Goal: Transaction & Acquisition: Obtain resource

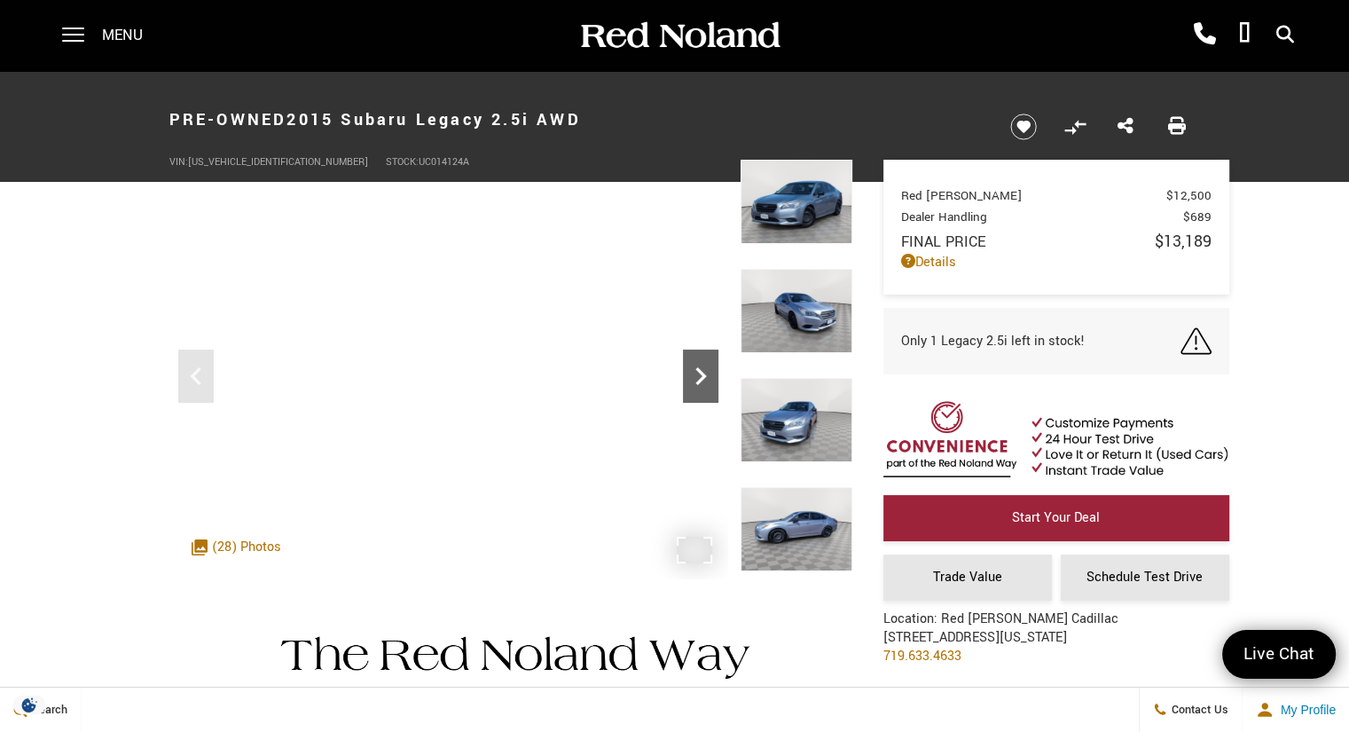
click at [699, 379] on icon "Next" at bounding box center [700, 375] width 35 height 35
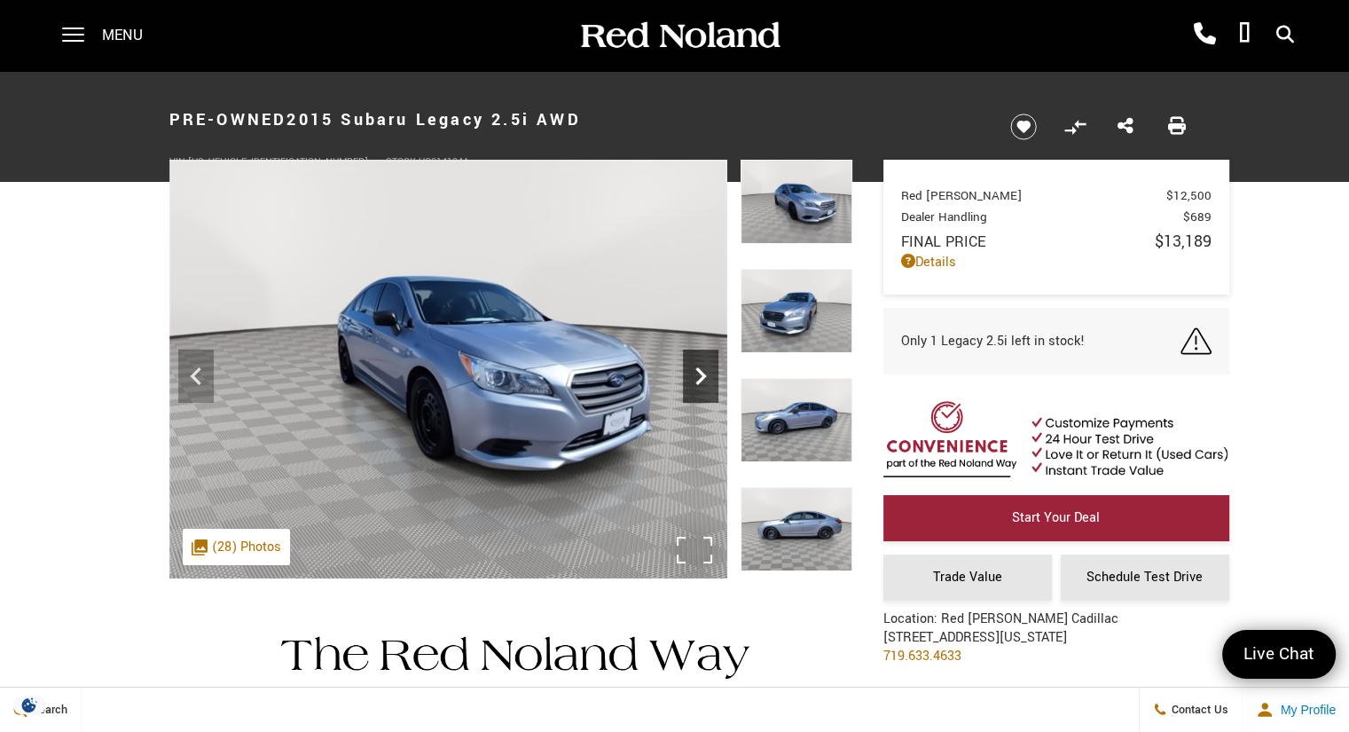
click at [699, 379] on icon "Next" at bounding box center [700, 375] width 35 height 35
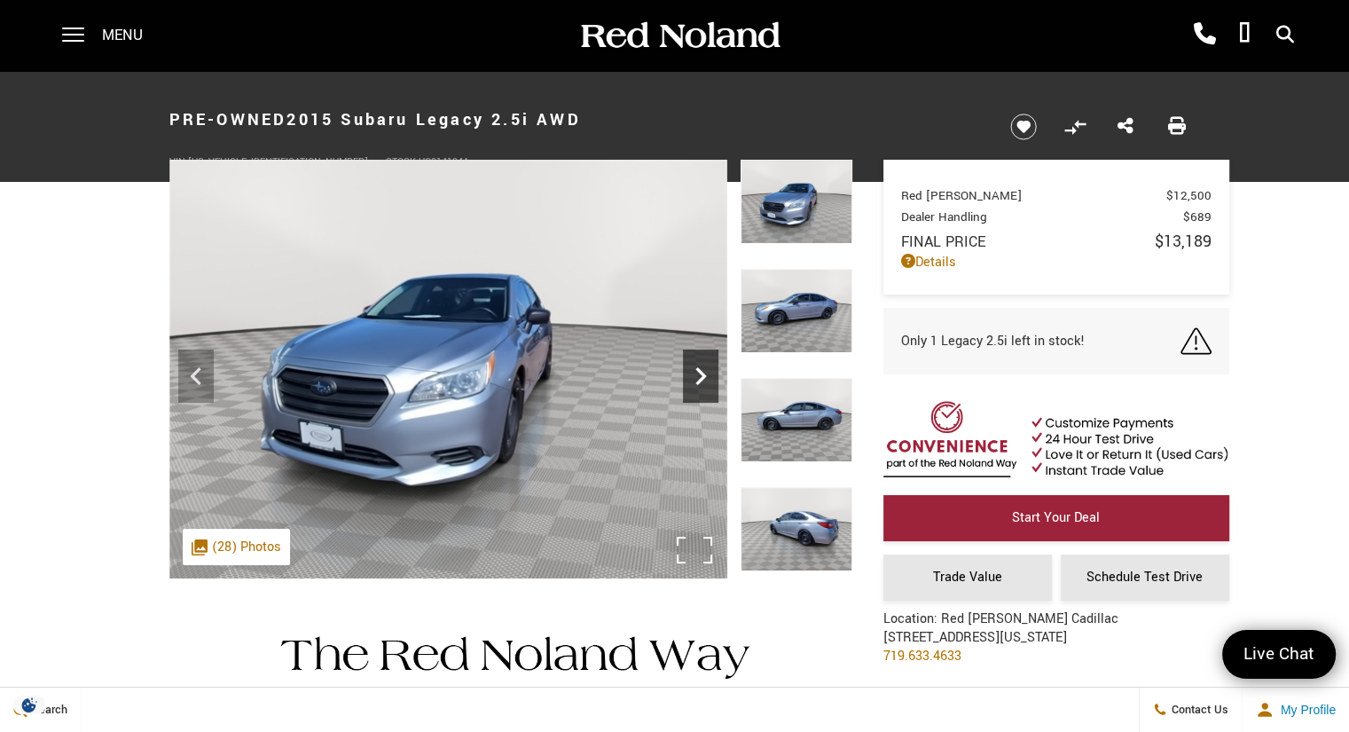
click at [699, 379] on icon "Next" at bounding box center [700, 375] width 35 height 35
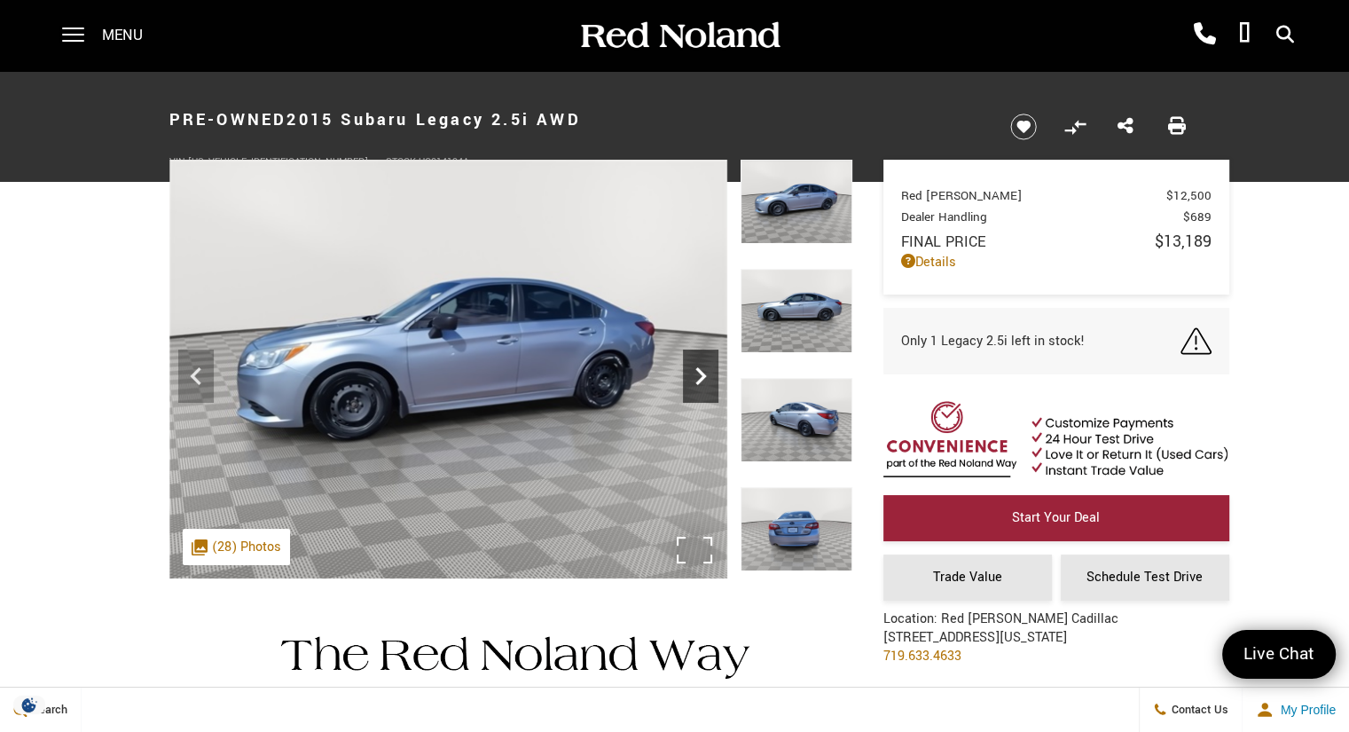
click at [699, 379] on icon "Next" at bounding box center [700, 375] width 35 height 35
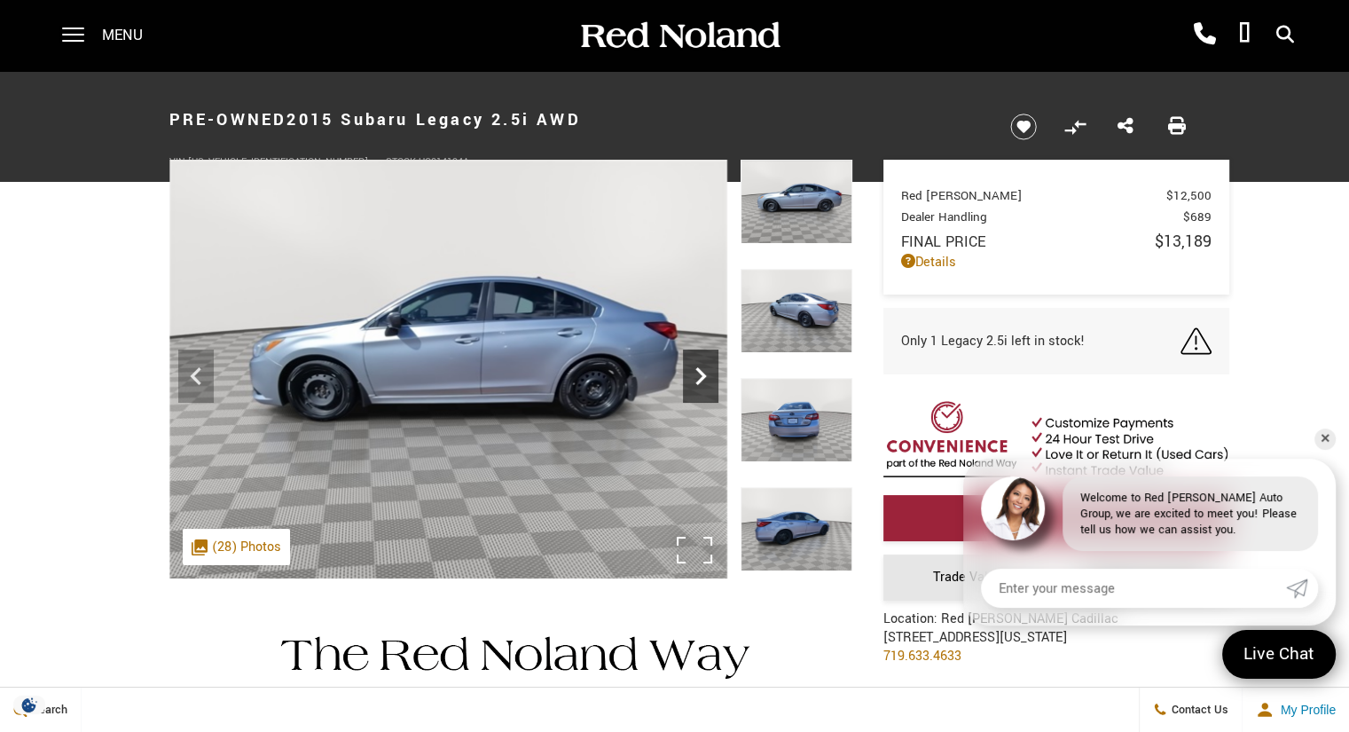
click at [699, 379] on icon "Next" at bounding box center [700, 375] width 35 height 35
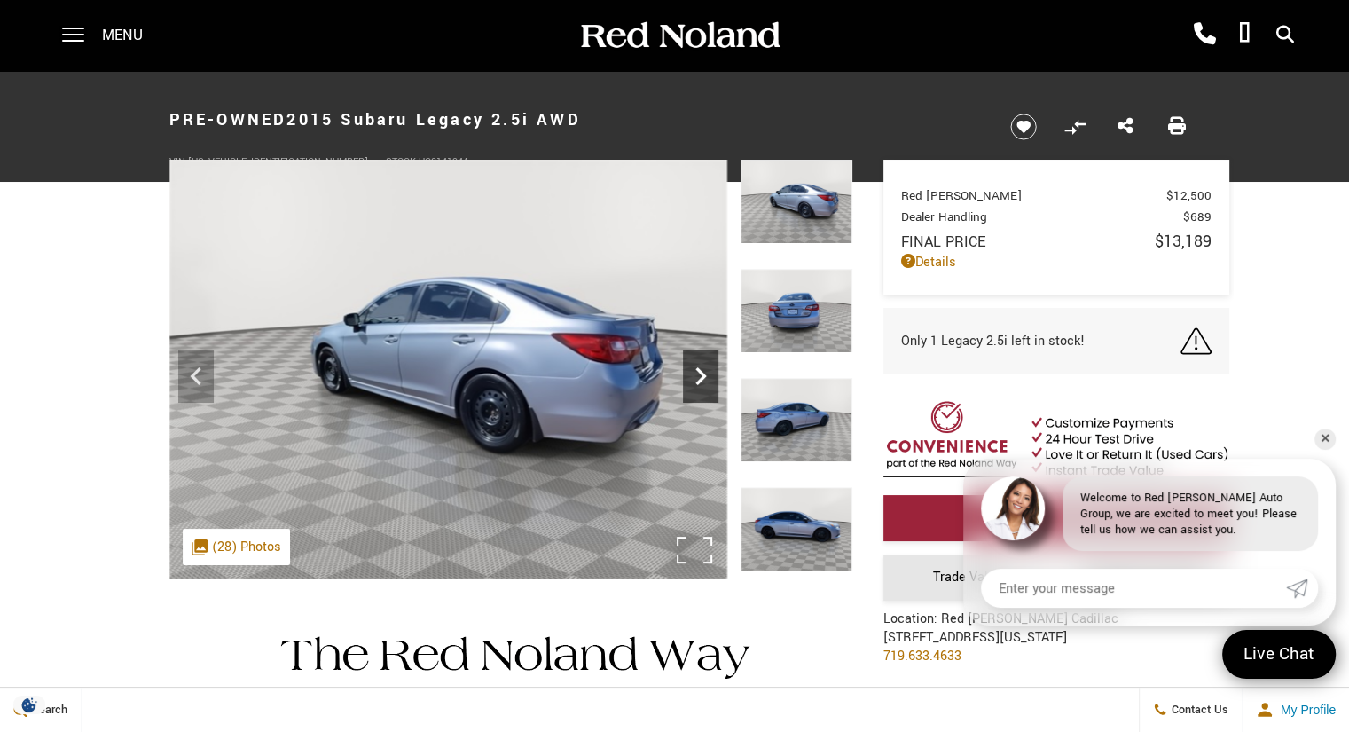
click at [699, 379] on icon "Next" at bounding box center [700, 375] width 35 height 35
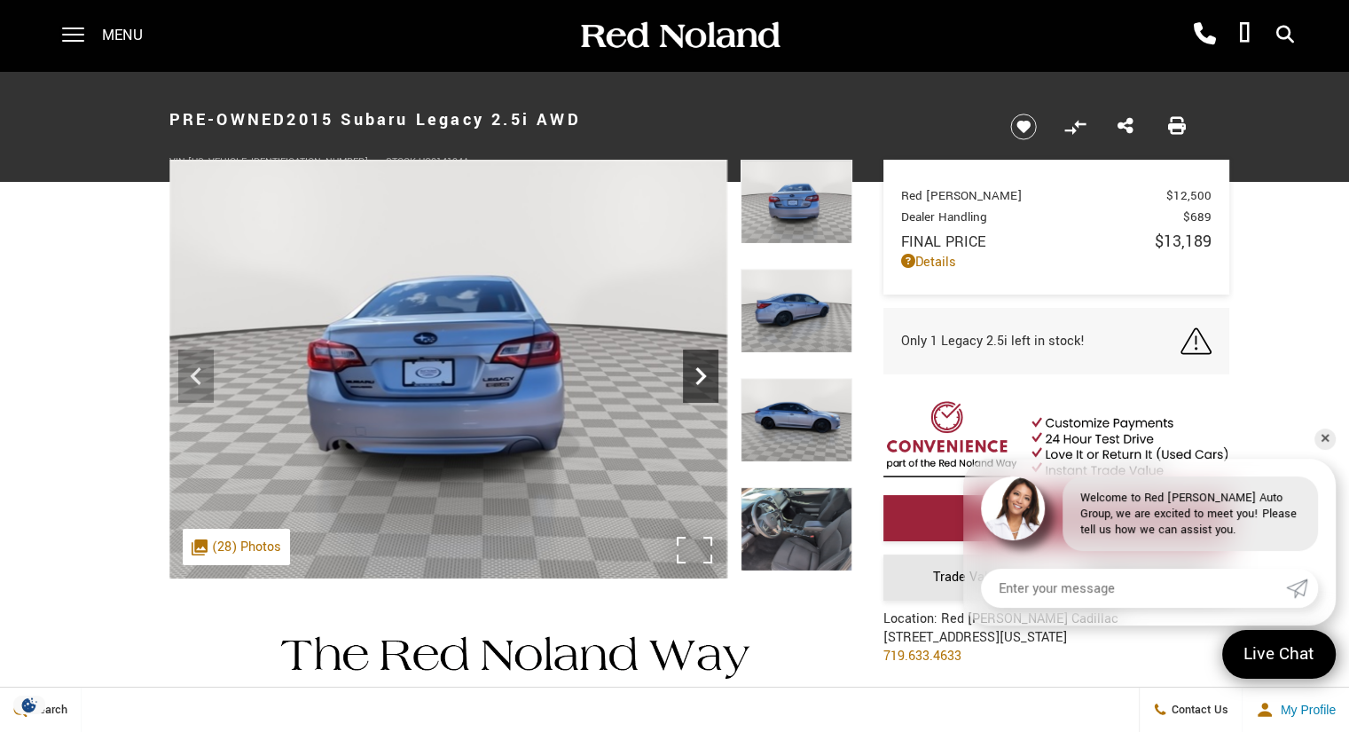
click at [699, 379] on icon "Next" at bounding box center [700, 375] width 35 height 35
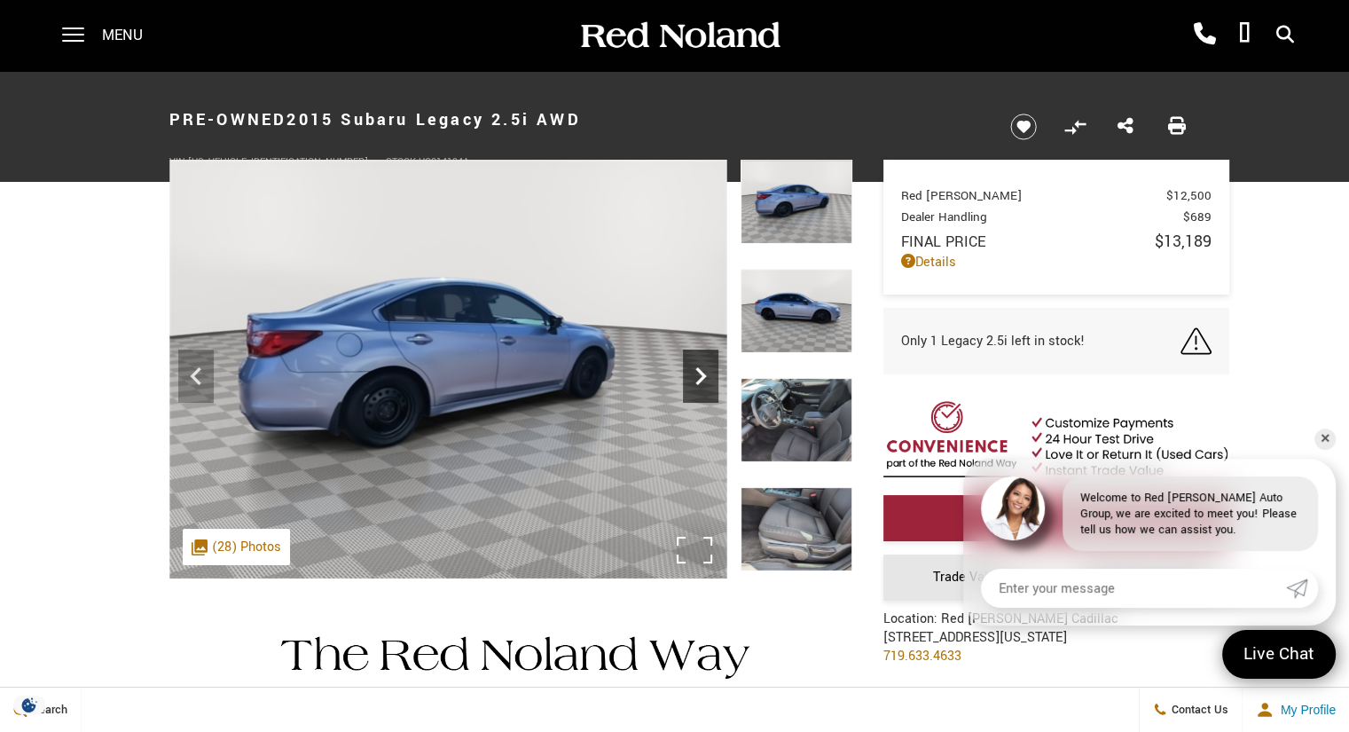
click at [699, 379] on icon "Next" at bounding box center [700, 375] width 35 height 35
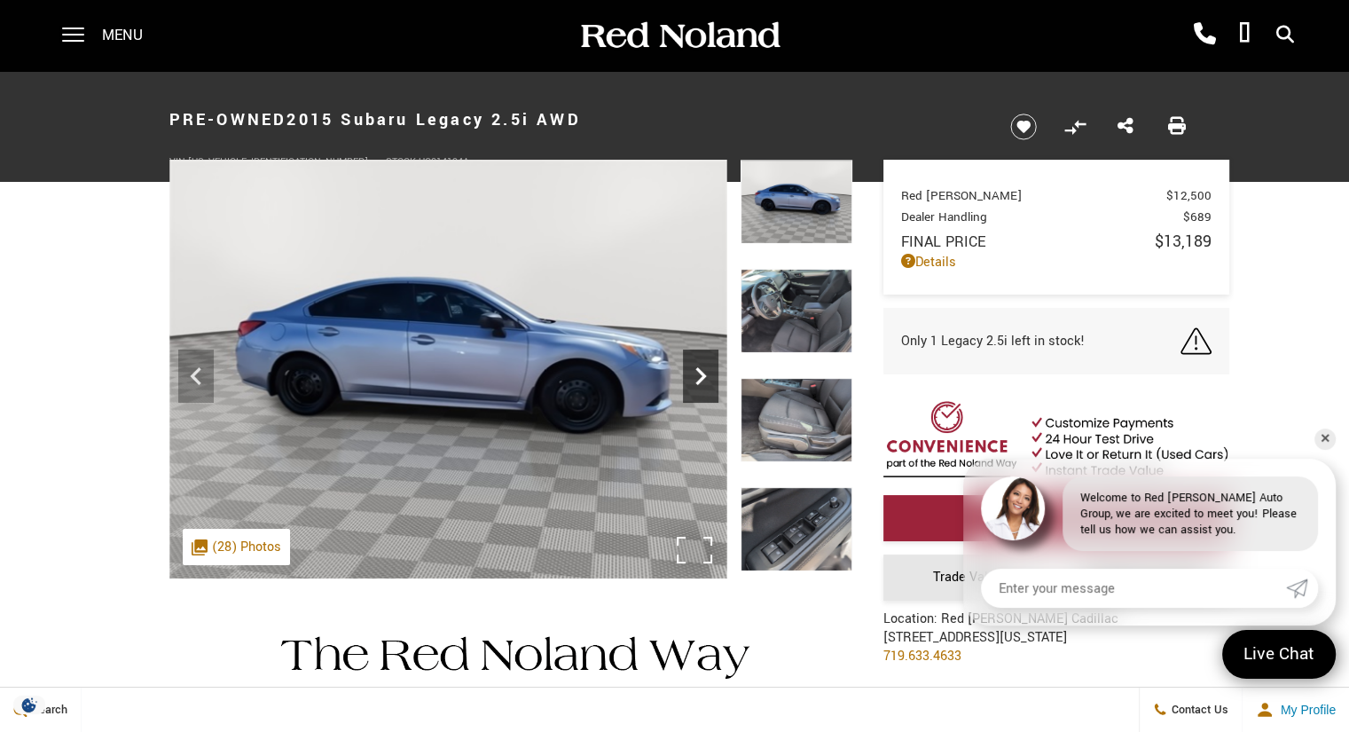
click at [699, 379] on icon "Next" at bounding box center [700, 375] width 35 height 35
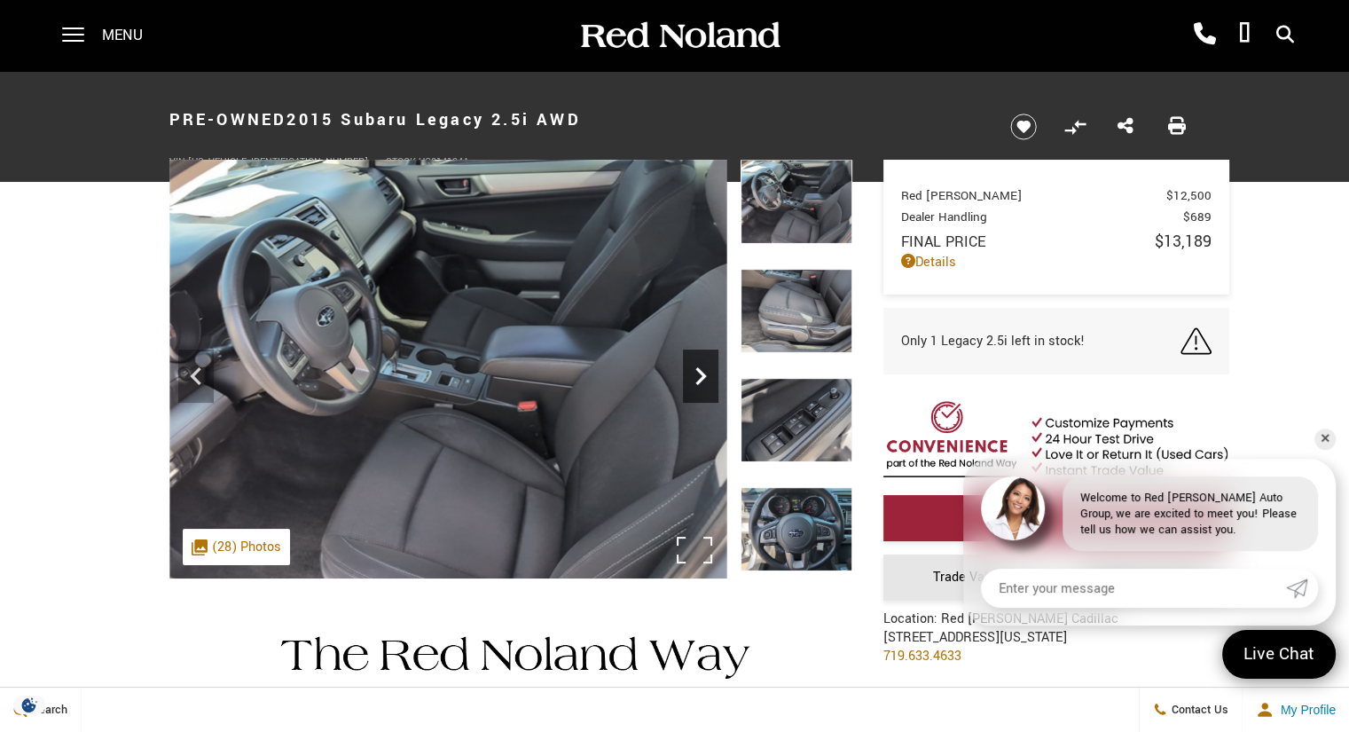
click at [699, 379] on icon "Next" at bounding box center [700, 375] width 35 height 35
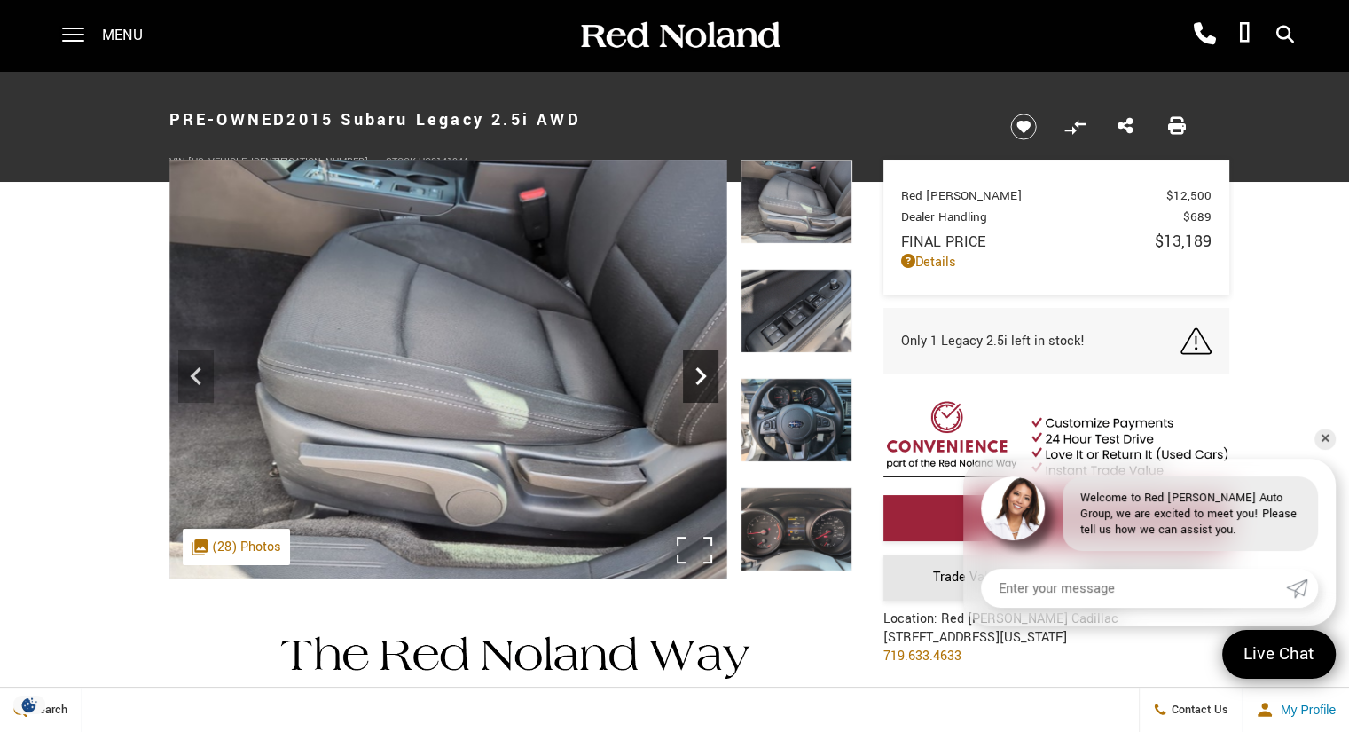
click at [699, 379] on icon "Next" at bounding box center [700, 375] width 35 height 35
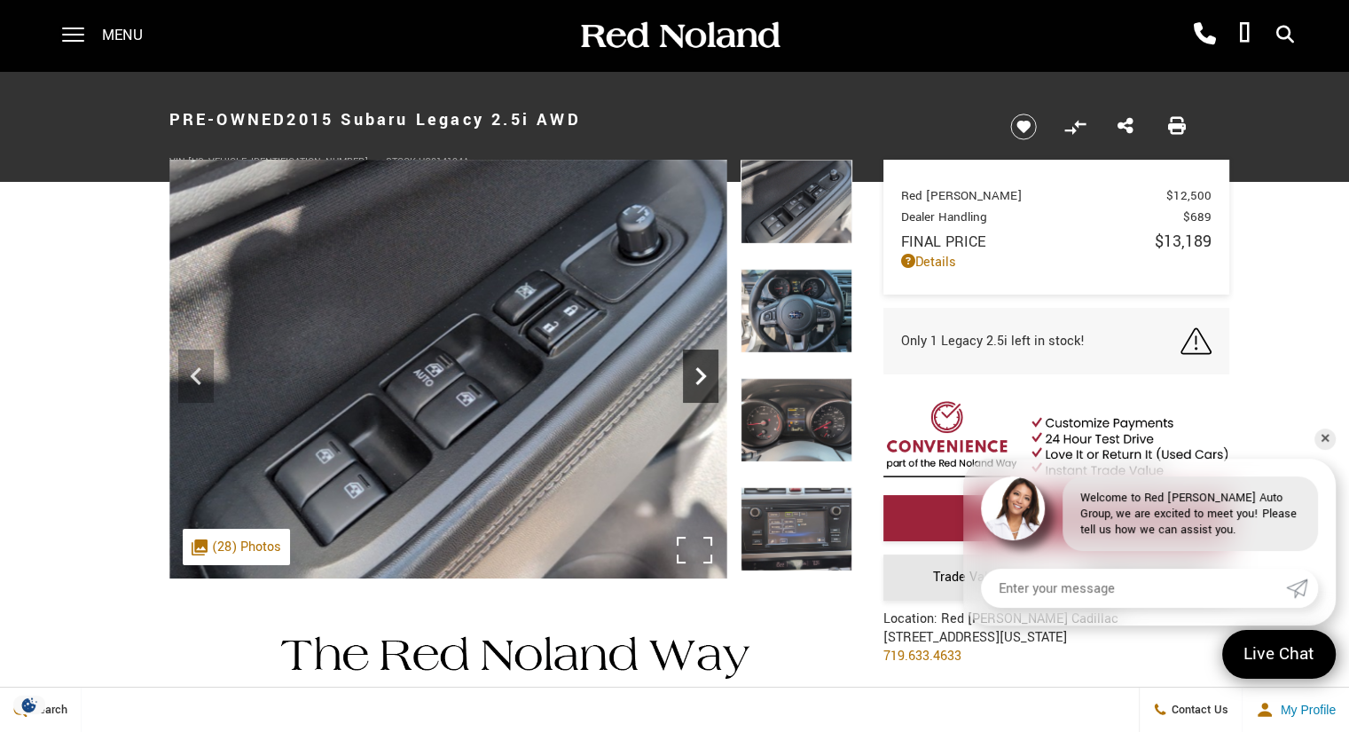
click at [699, 379] on icon "Next" at bounding box center [700, 375] width 35 height 35
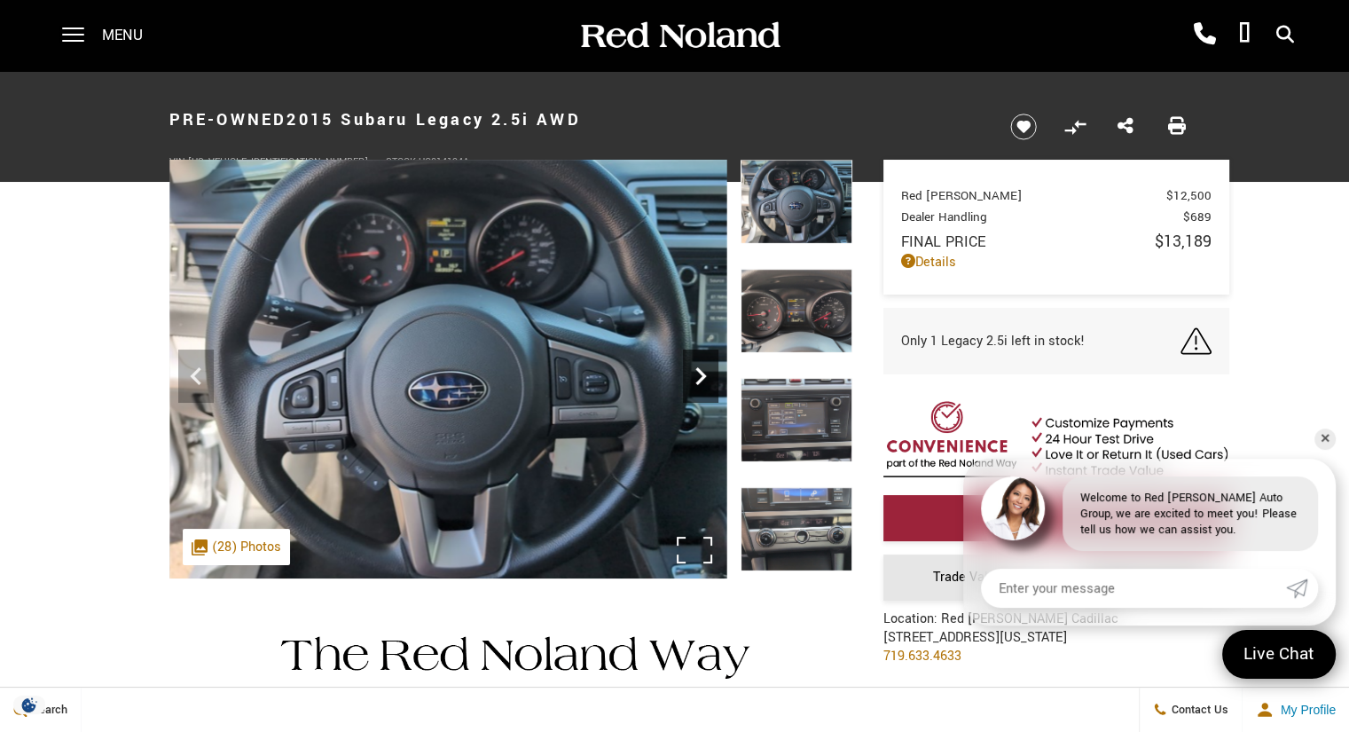
click at [699, 379] on icon "Next" at bounding box center [700, 375] width 35 height 35
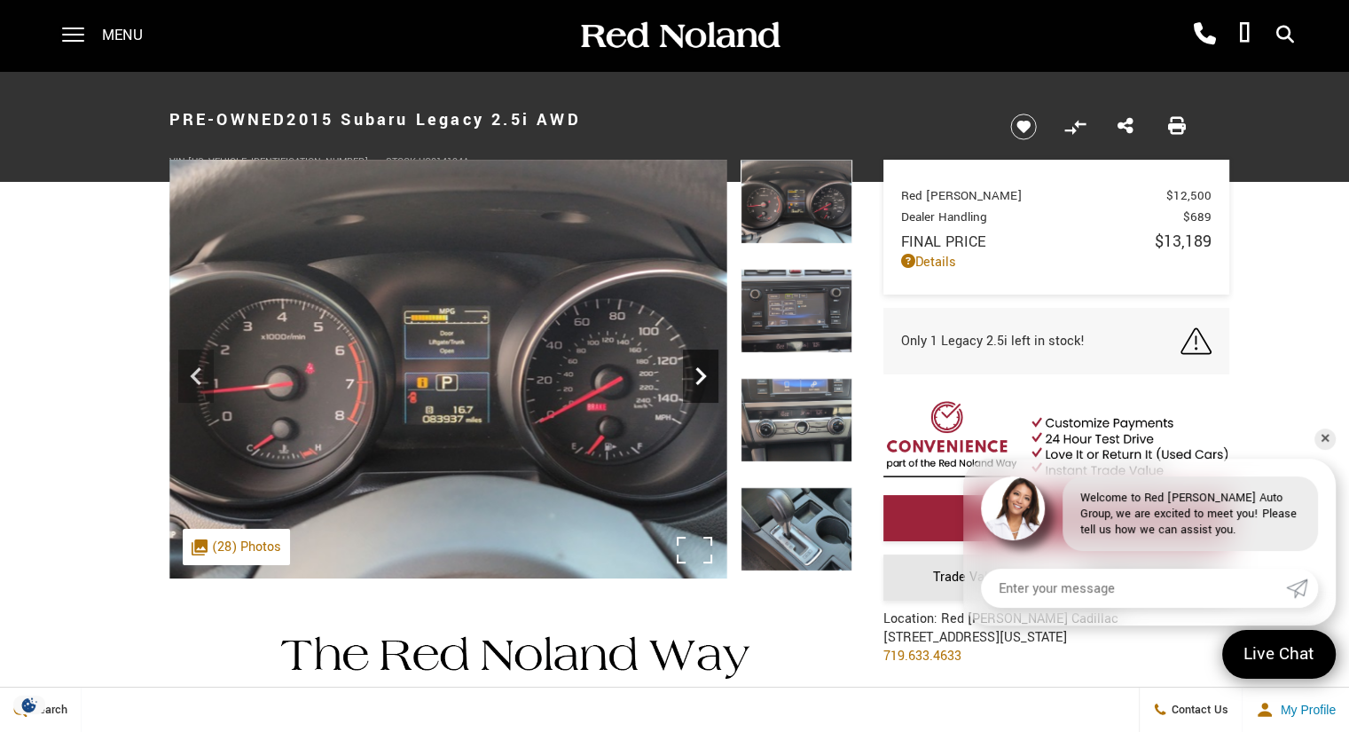
click at [699, 379] on icon "Next" at bounding box center [700, 375] width 35 height 35
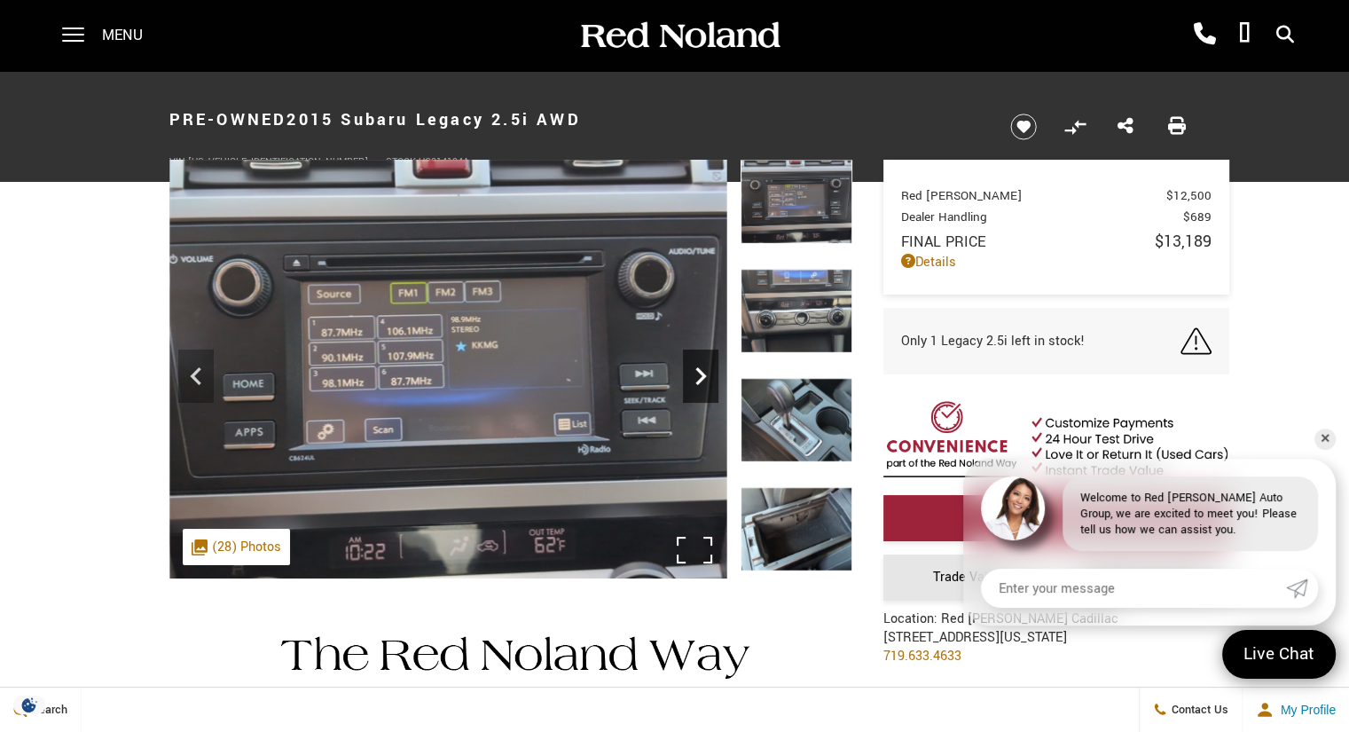
click at [699, 379] on icon "Next" at bounding box center [700, 375] width 35 height 35
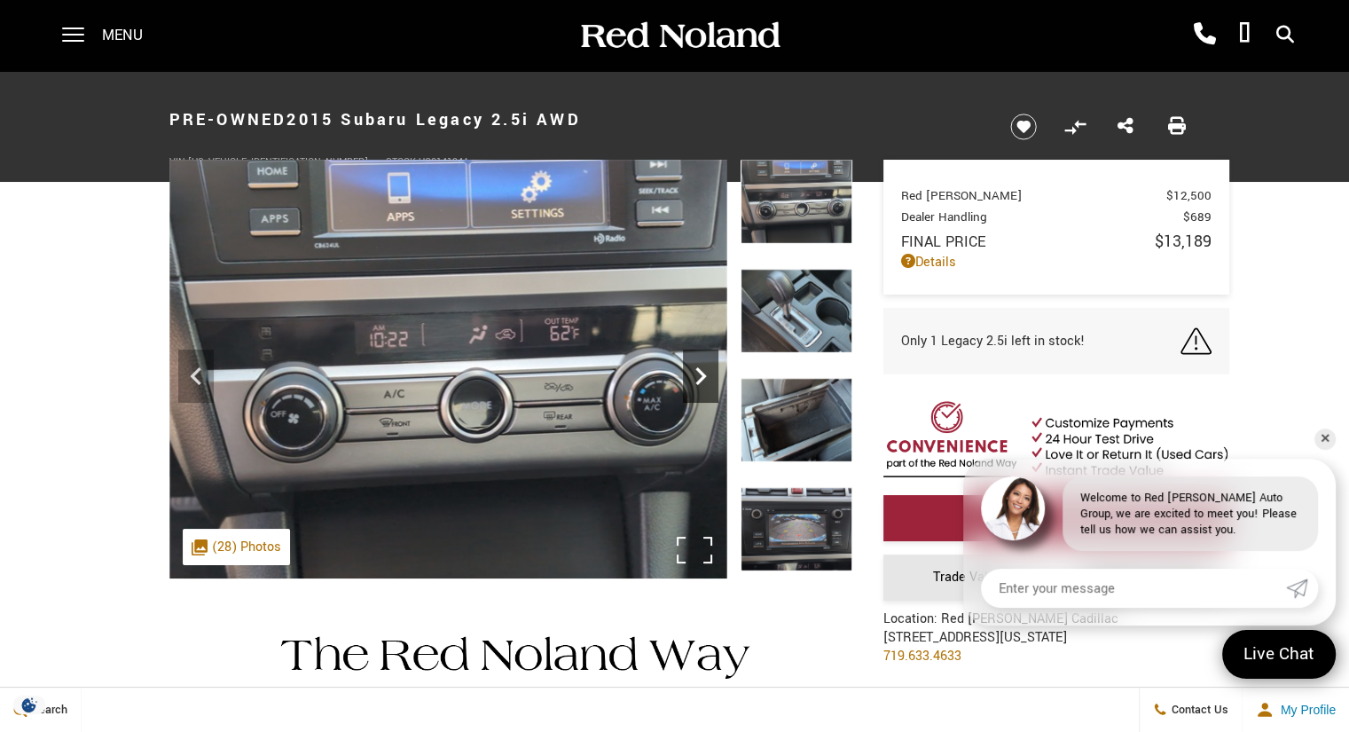
click at [699, 379] on icon "Next" at bounding box center [700, 375] width 35 height 35
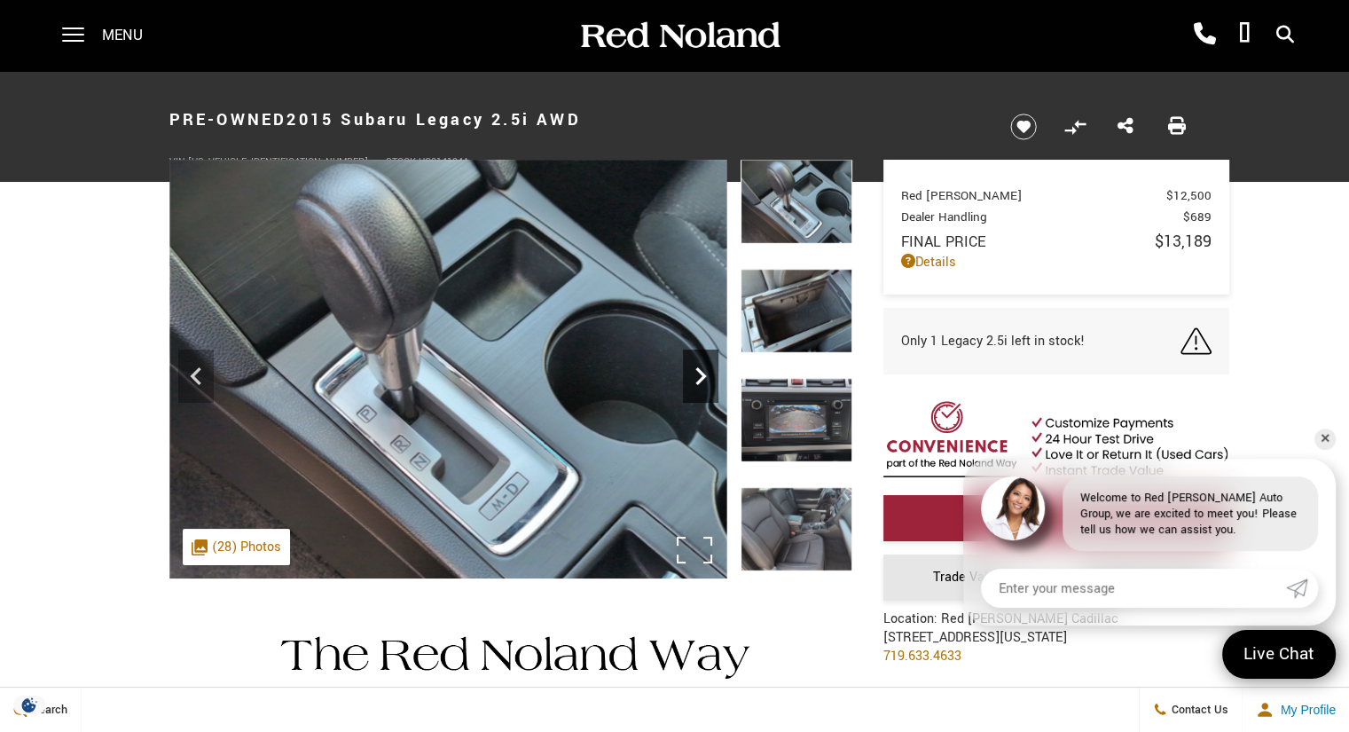
click at [699, 379] on icon "Next" at bounding box center [700, 375] width 35 height 35
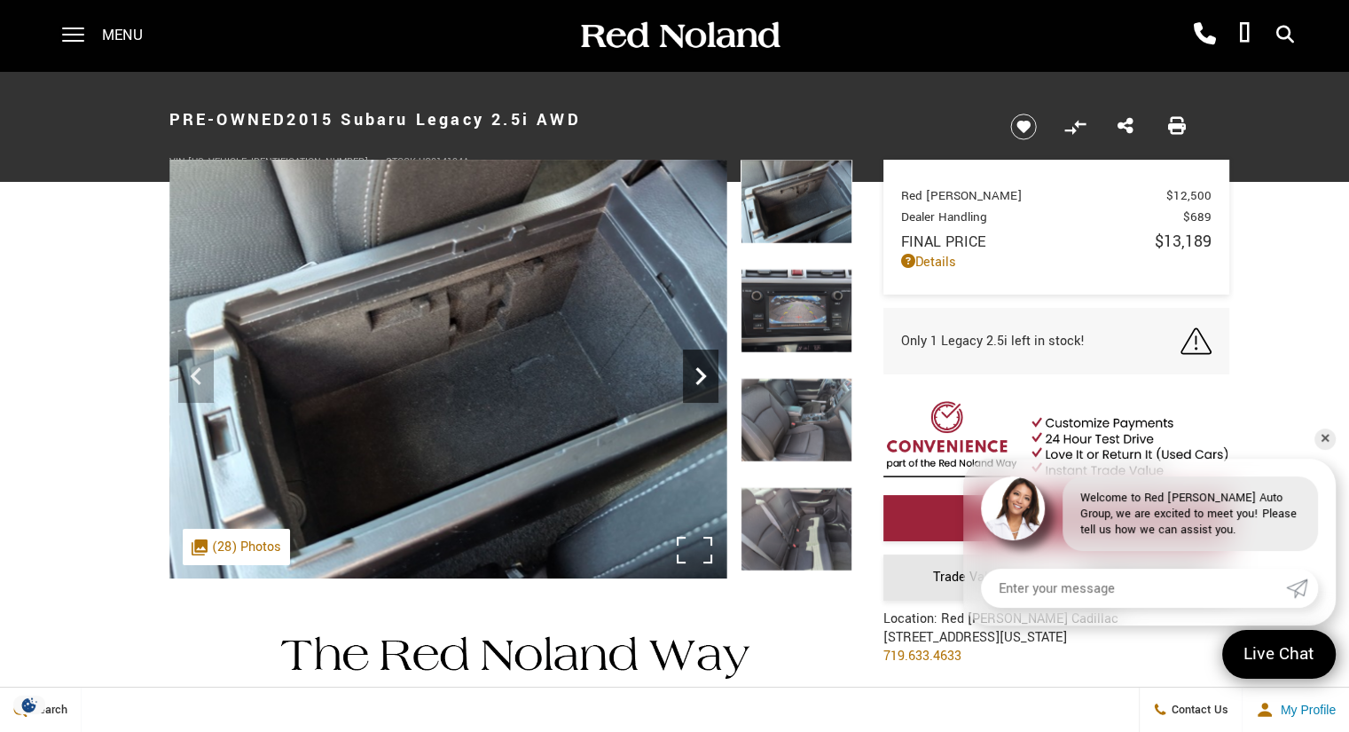
click at [699, 379] on icon "Next" at bounding box center [700, 375] width 35 height 35
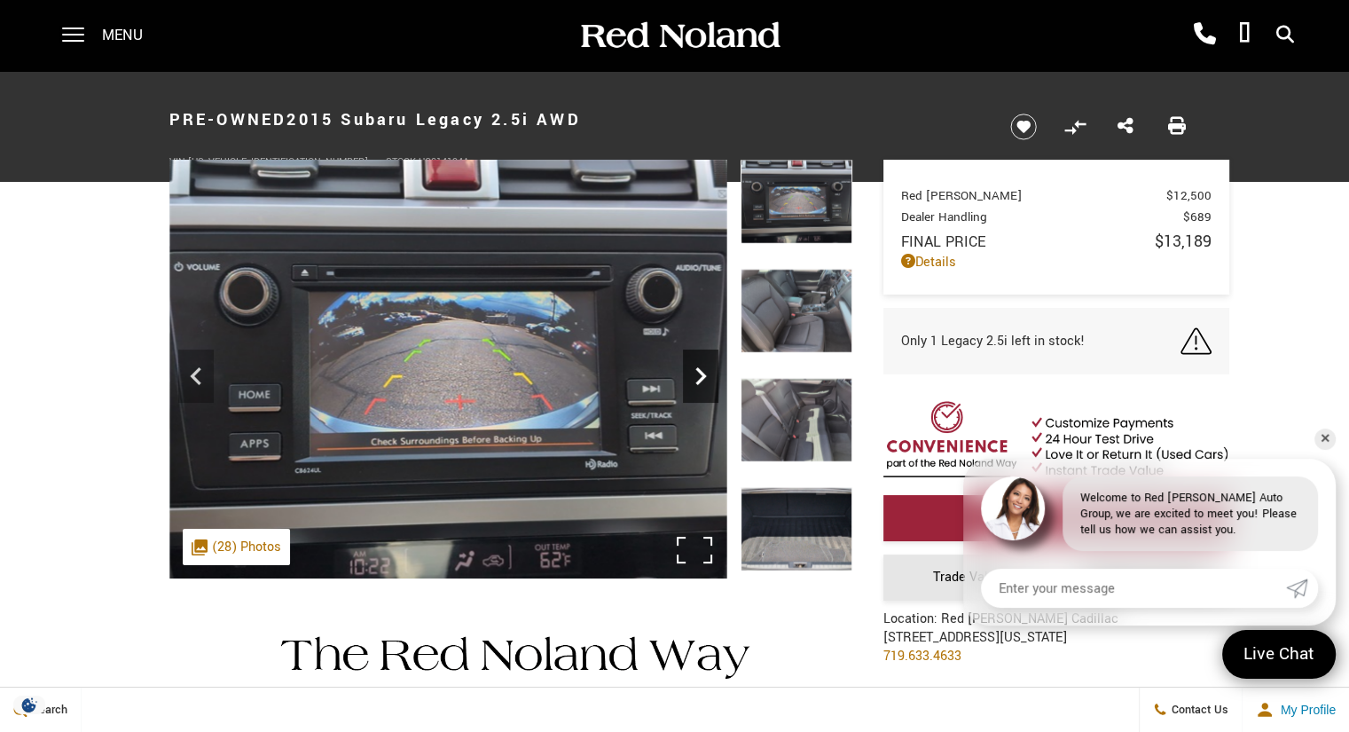
click at [699, 379] on icon "Next" at bounding box center [700, 375] width 35 height 35
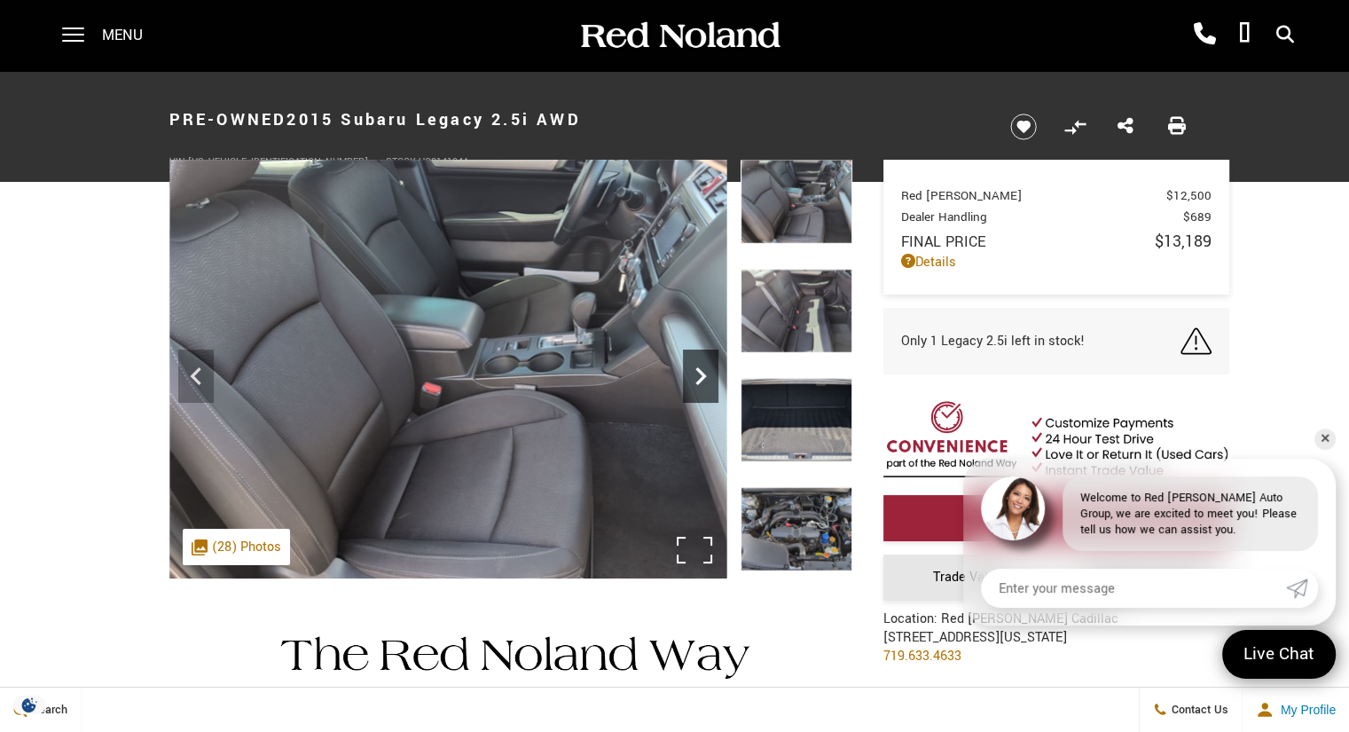
click at [699, 379] on icon "Next" at bounding box center [700, 375] width 35 height 35
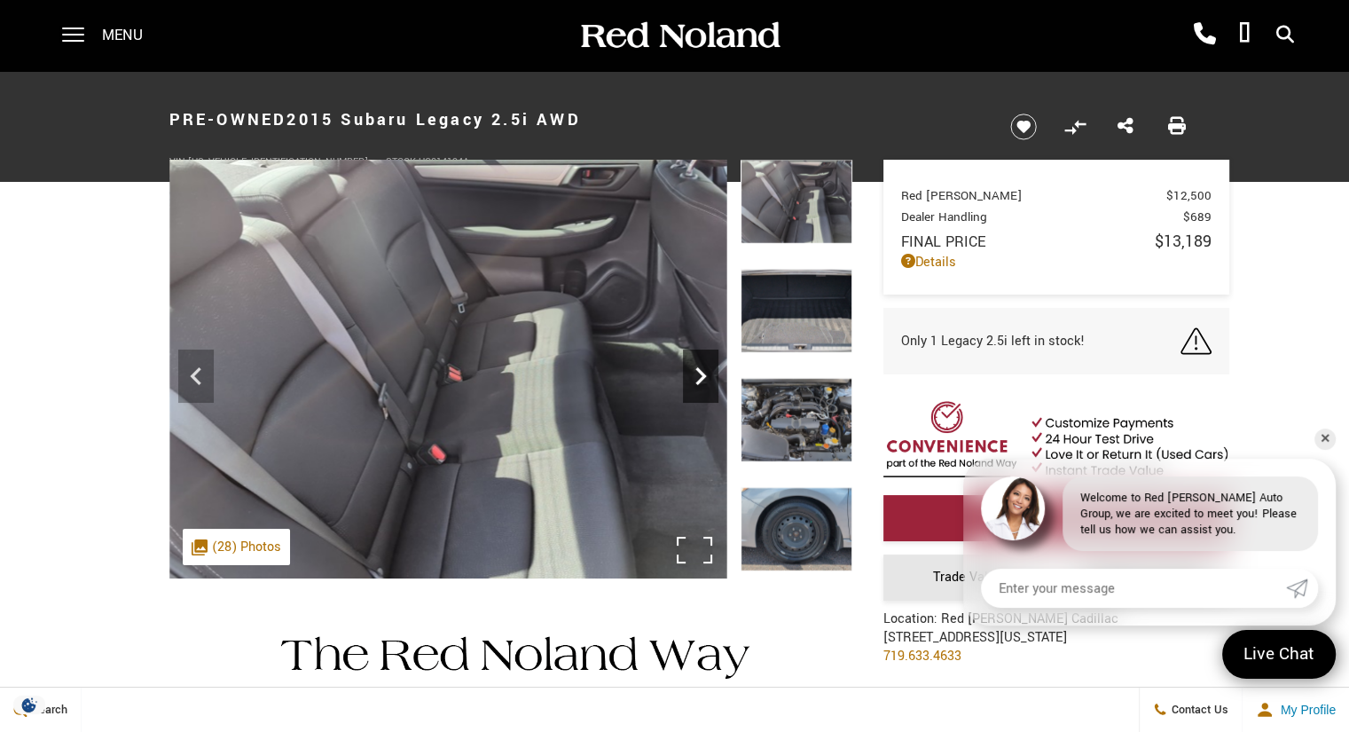
click at [699, 379] on icon "Next" at bounding box center [700, 375] width 35 height 35
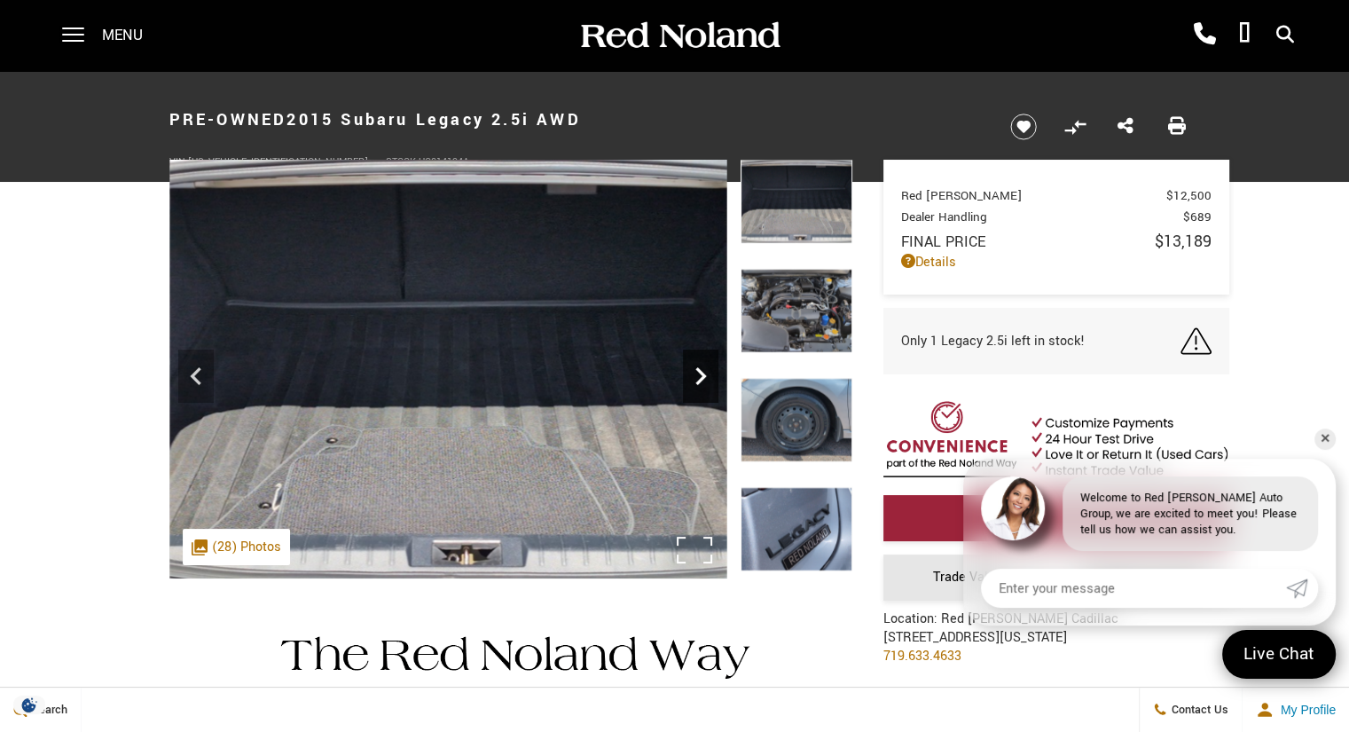
click at [699, 379] on icon "Next" at bounding box center [700, 375] width 35 height 35
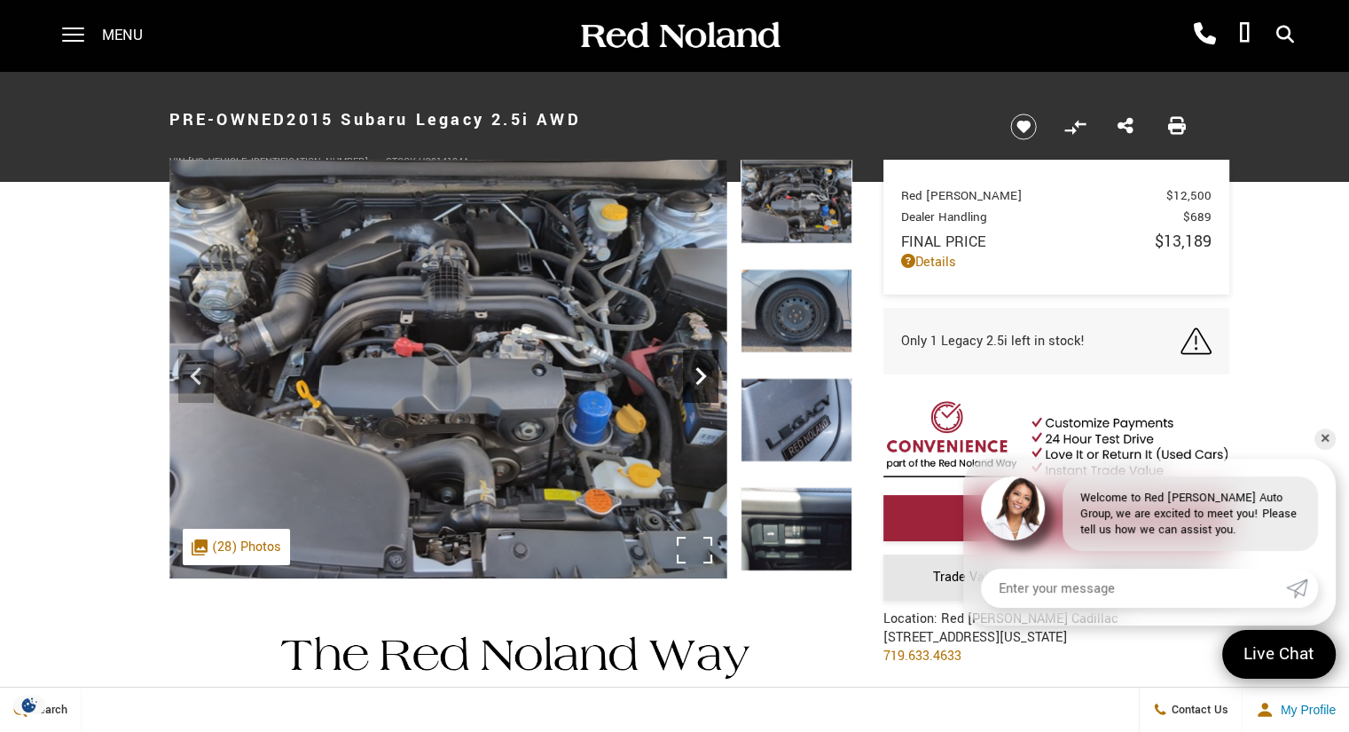
click at [699, 379] on icon "Next" at bounding box center [700, 375] width 35 height 35
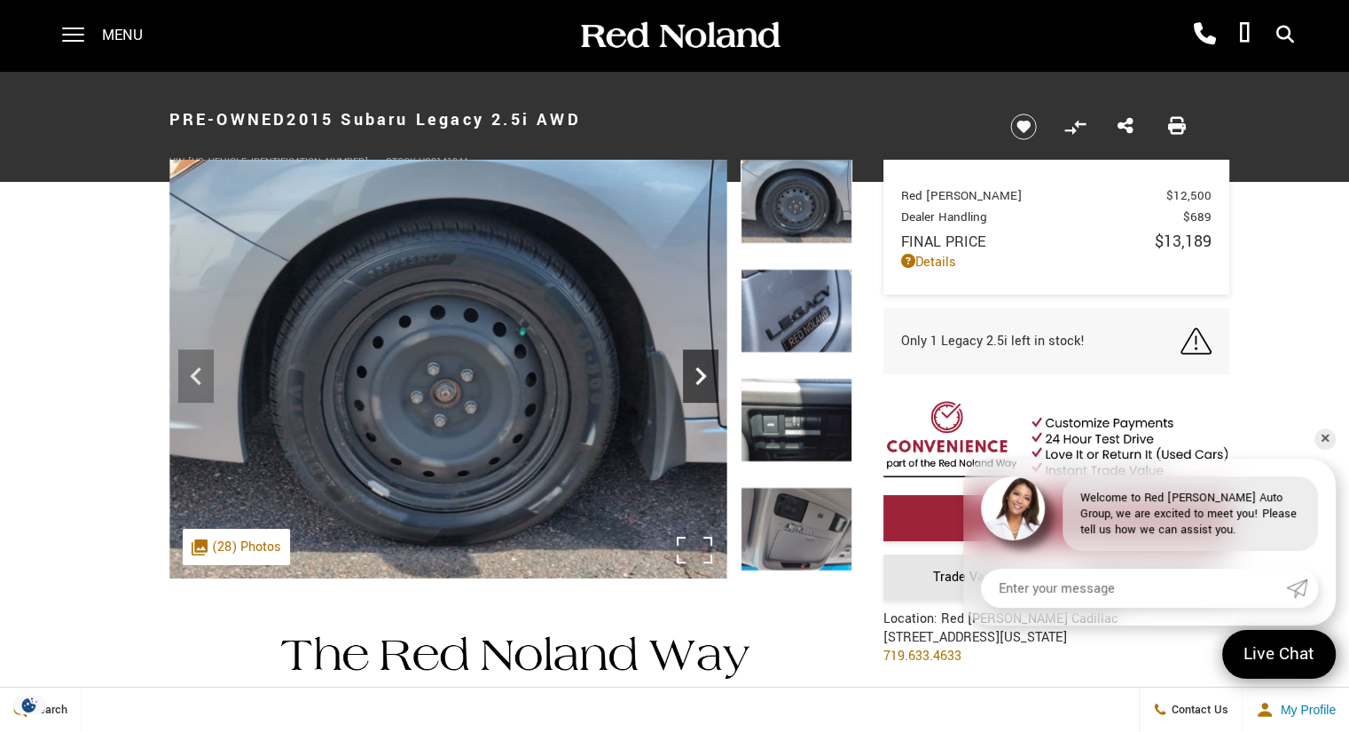
click at [699, 379] on icon "Next" at bounding box center [700, 375] width 35 height 35
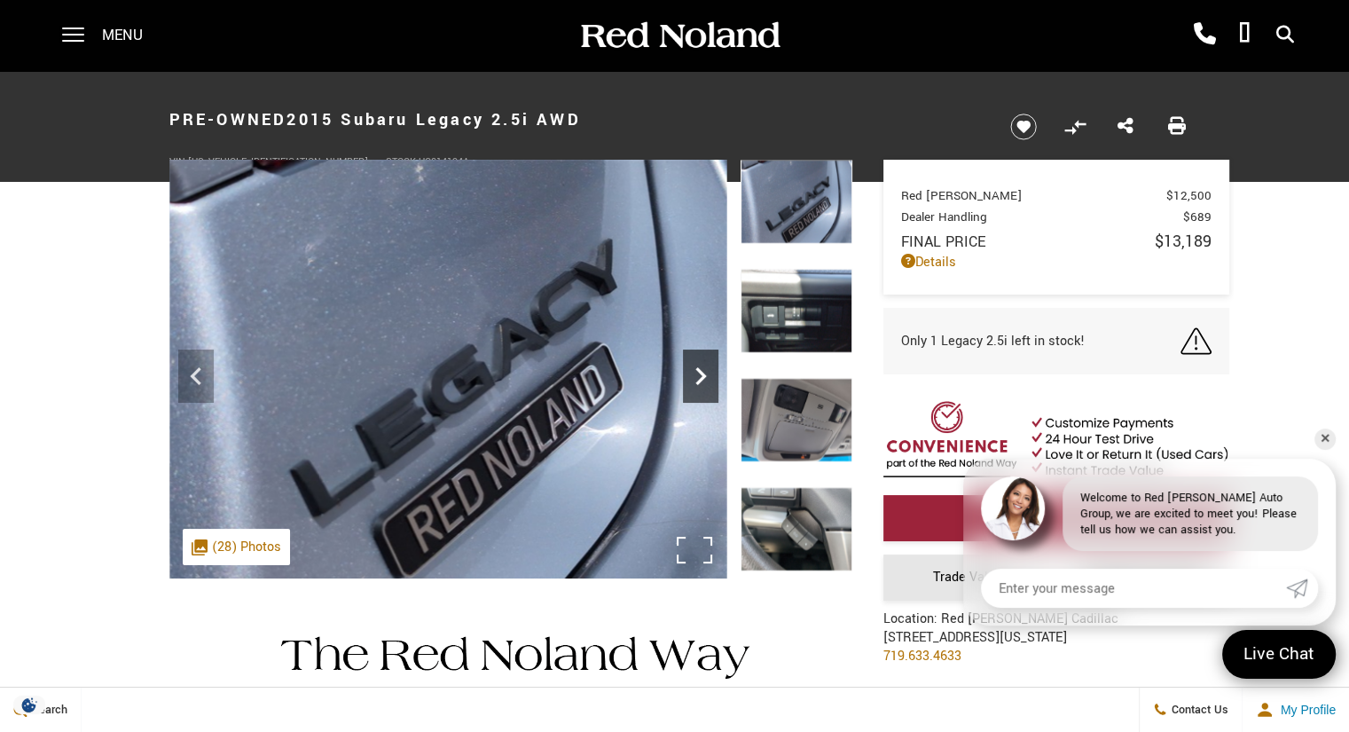
click at [699, 379] on icon "Next" at bounding box center [700, 375] width 35 height 35
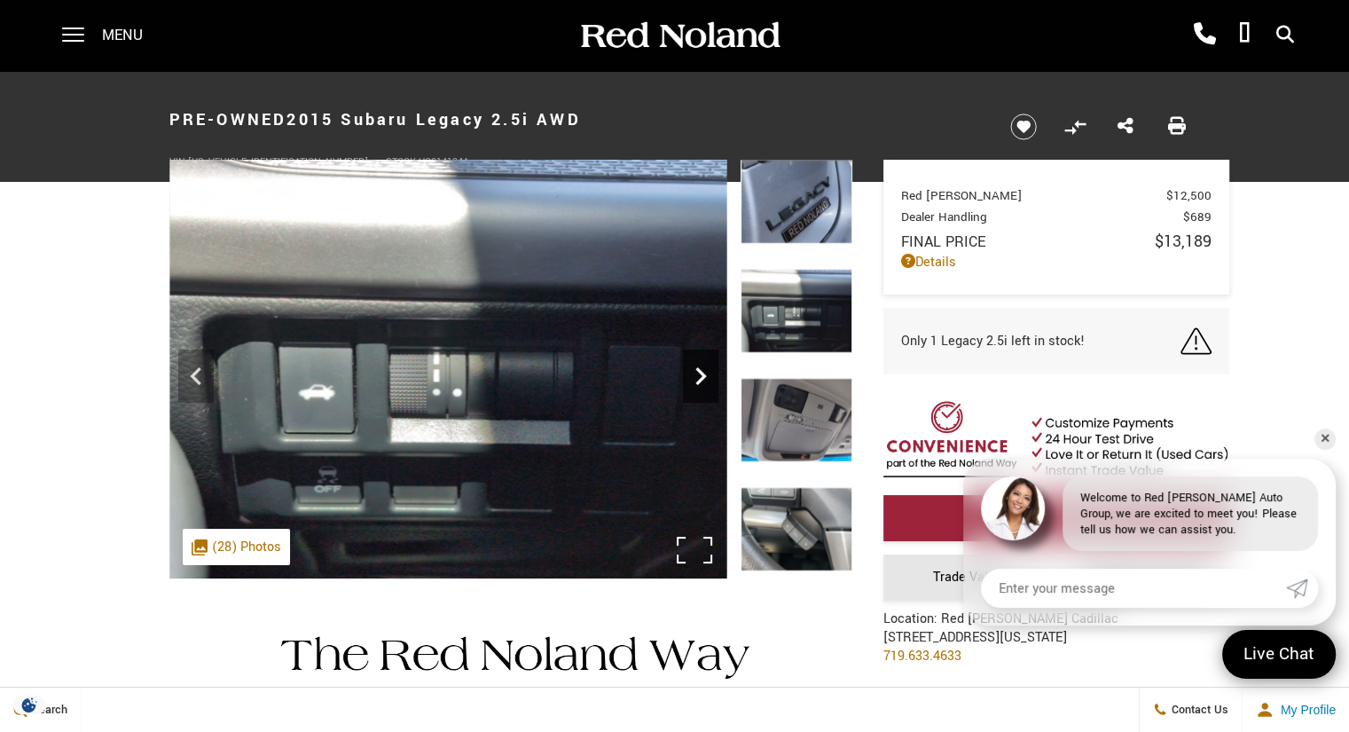
click at [699, 379] on icon "Next" at bounding box center [700, 375] width 35 height 35
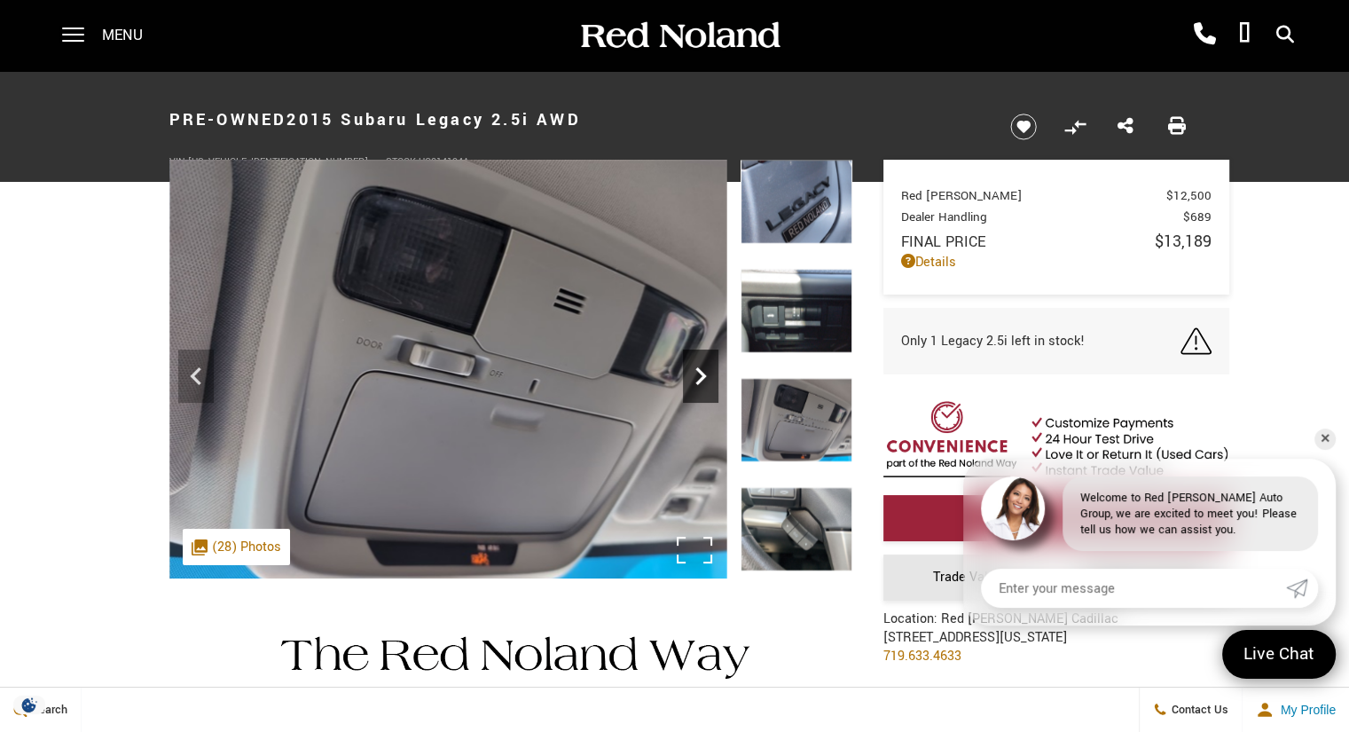
click at [699, 379] on icon "Next" at bounding box center [700, 375] width 35 height 35
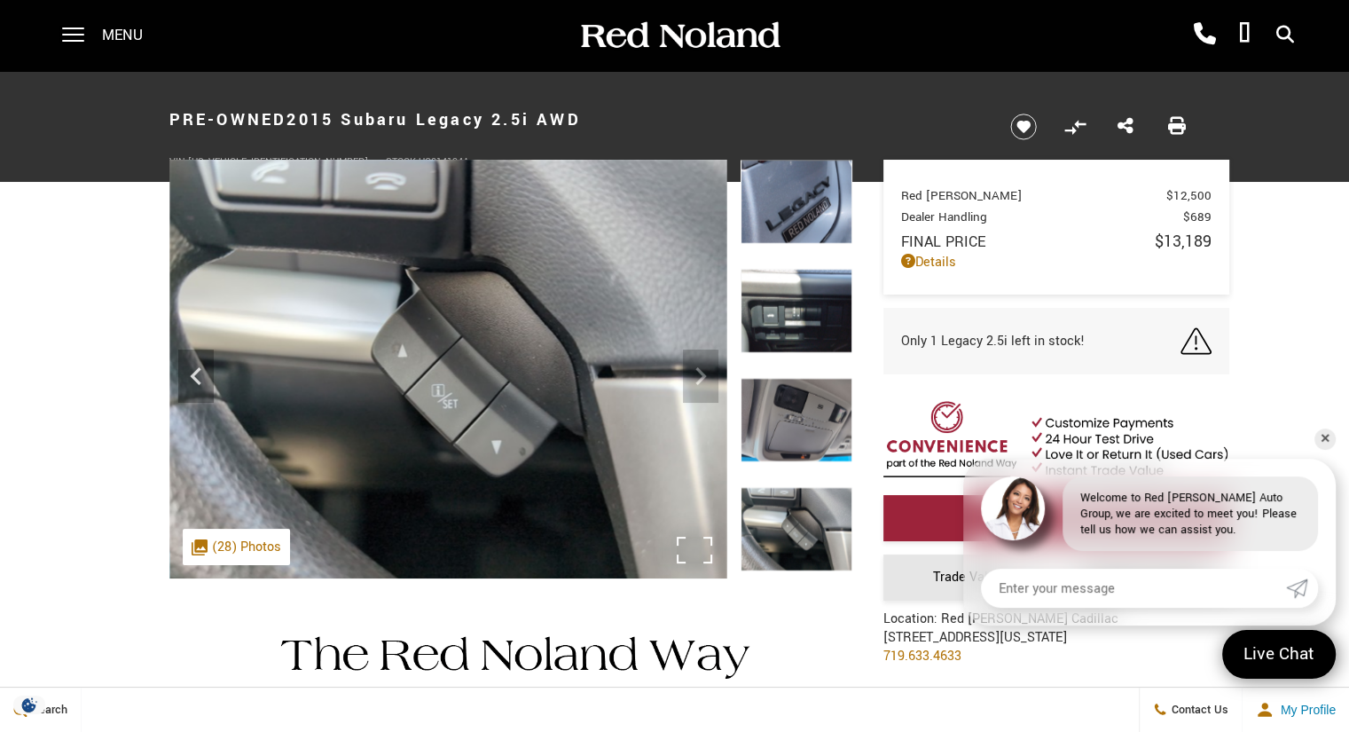
click at [699, 379] on img at bounding box center [448, 370] width 558 height 420
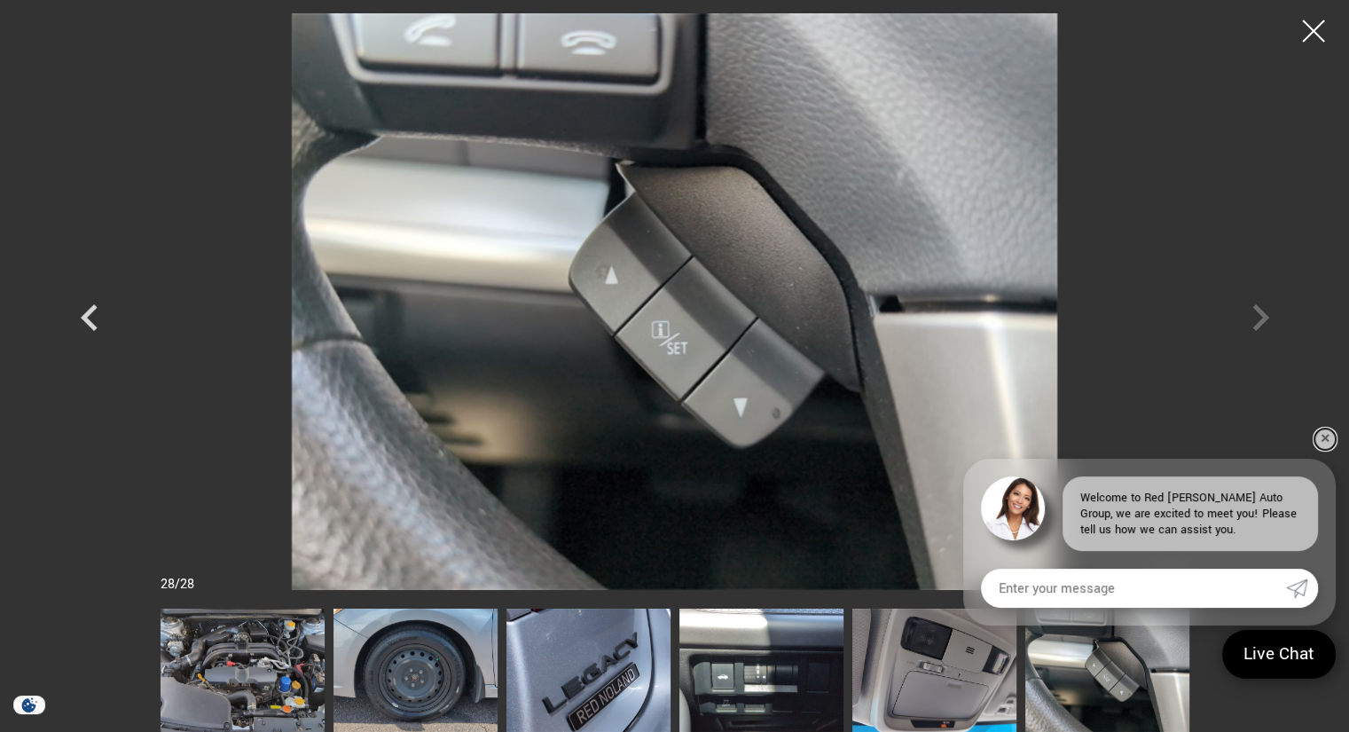
click at [1327, 428] on link "✕" at bounding box center [1324, 438] width 21 height 21
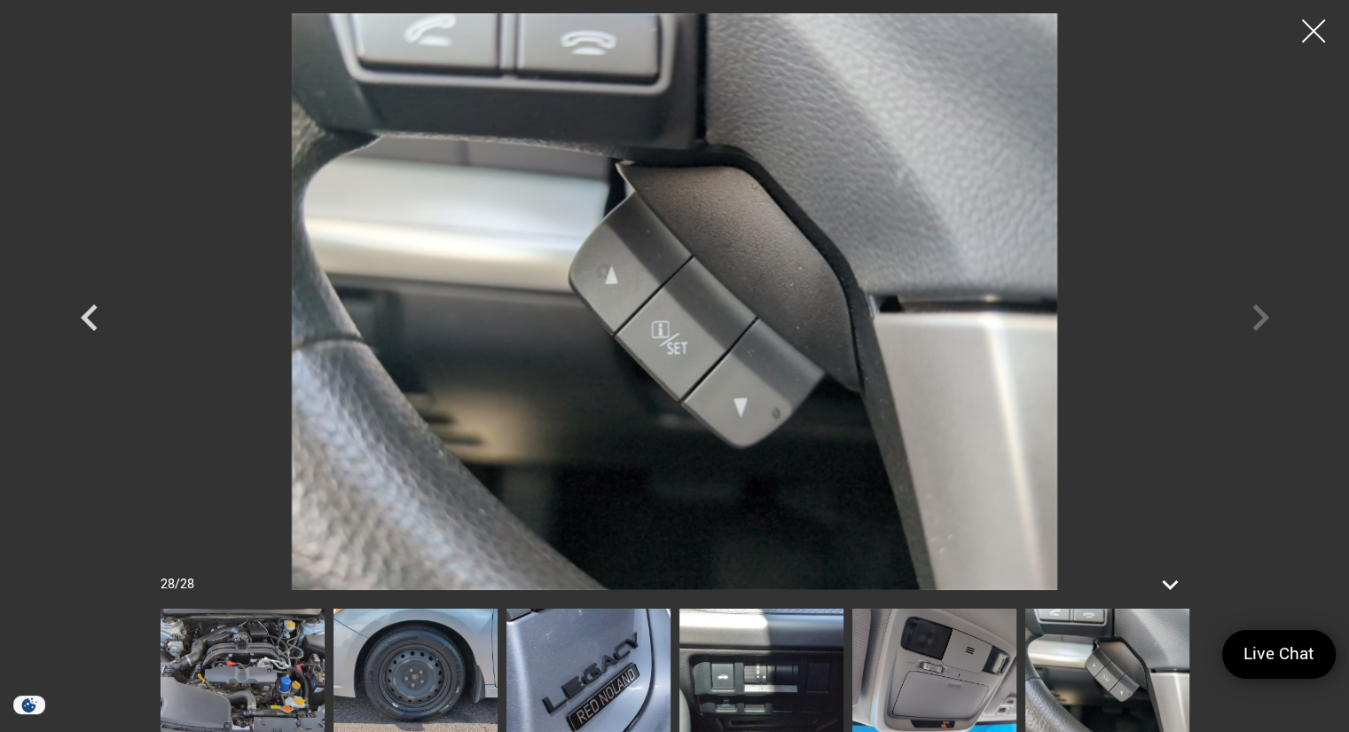
click at [1305, 41] on div at bounding box center [1313, 31] width 47 height 47
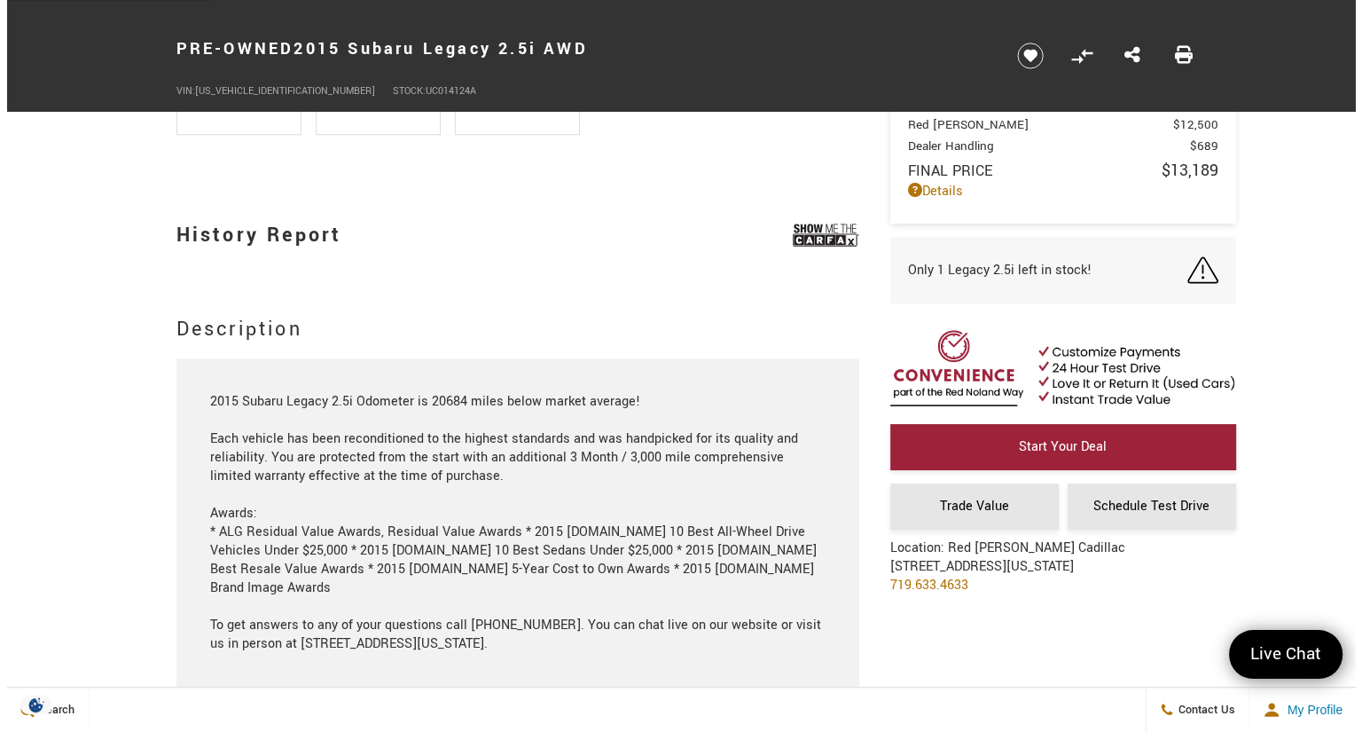
scroll to position [1367, 0]
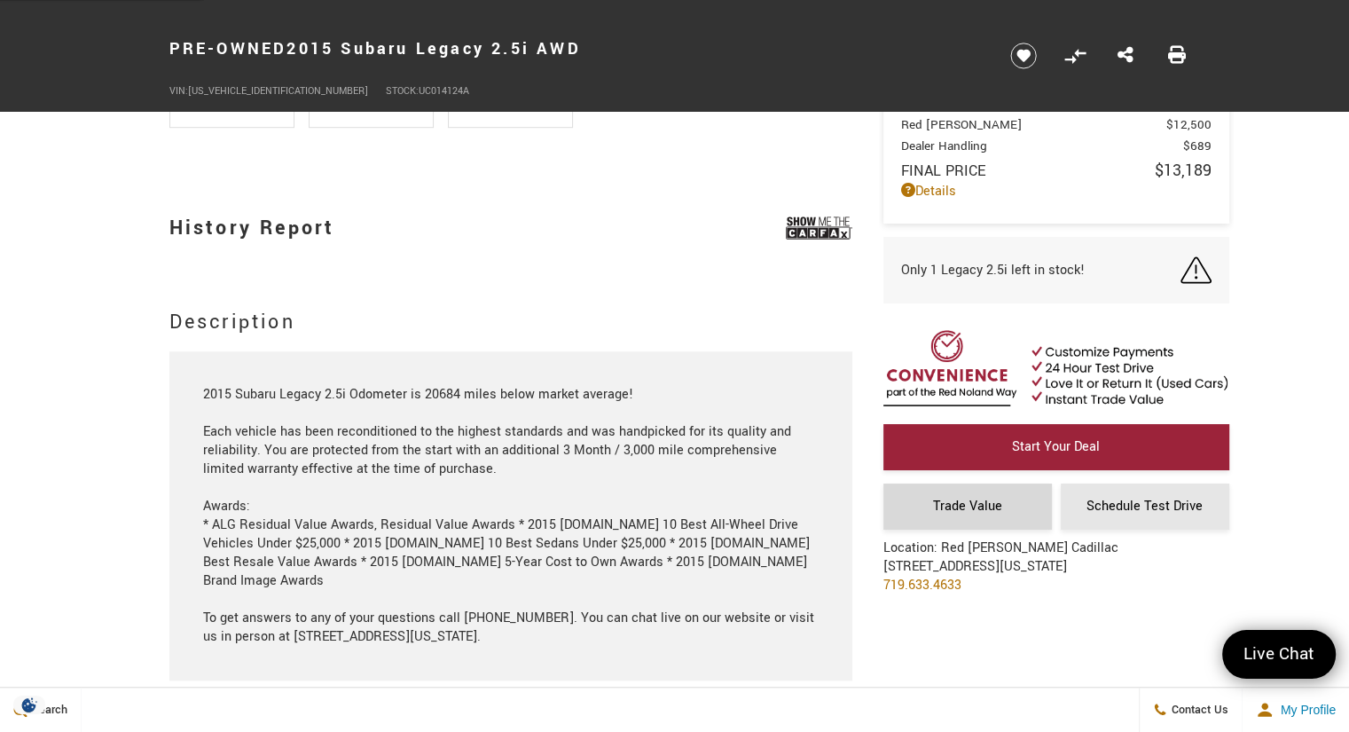
click at [975, 501] on span "Trade Value" at bounding box center [967, 506] width 69 height 19
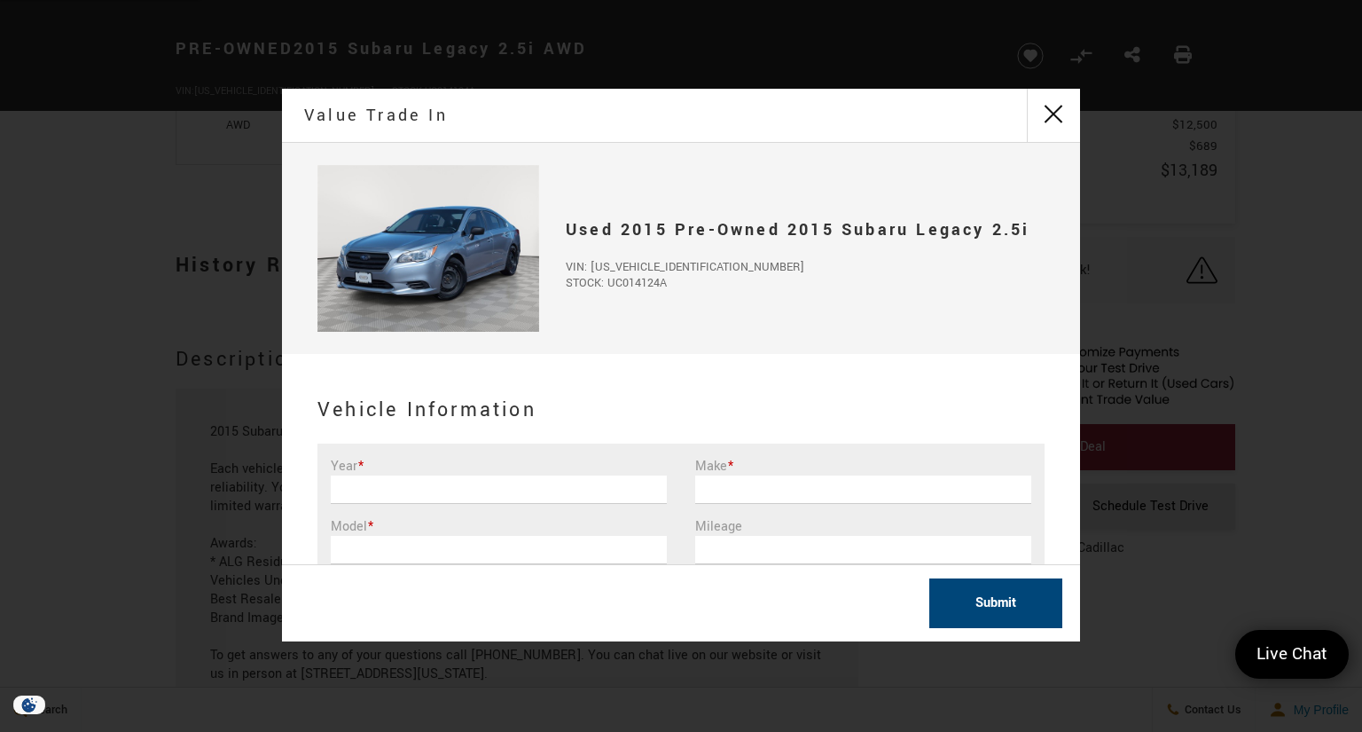
scroll to position [1326, 0]
click at [356, 484] on input "Year *" at bounding box center [499, 489] width 336 height 28
type input "2017"
type input "a"
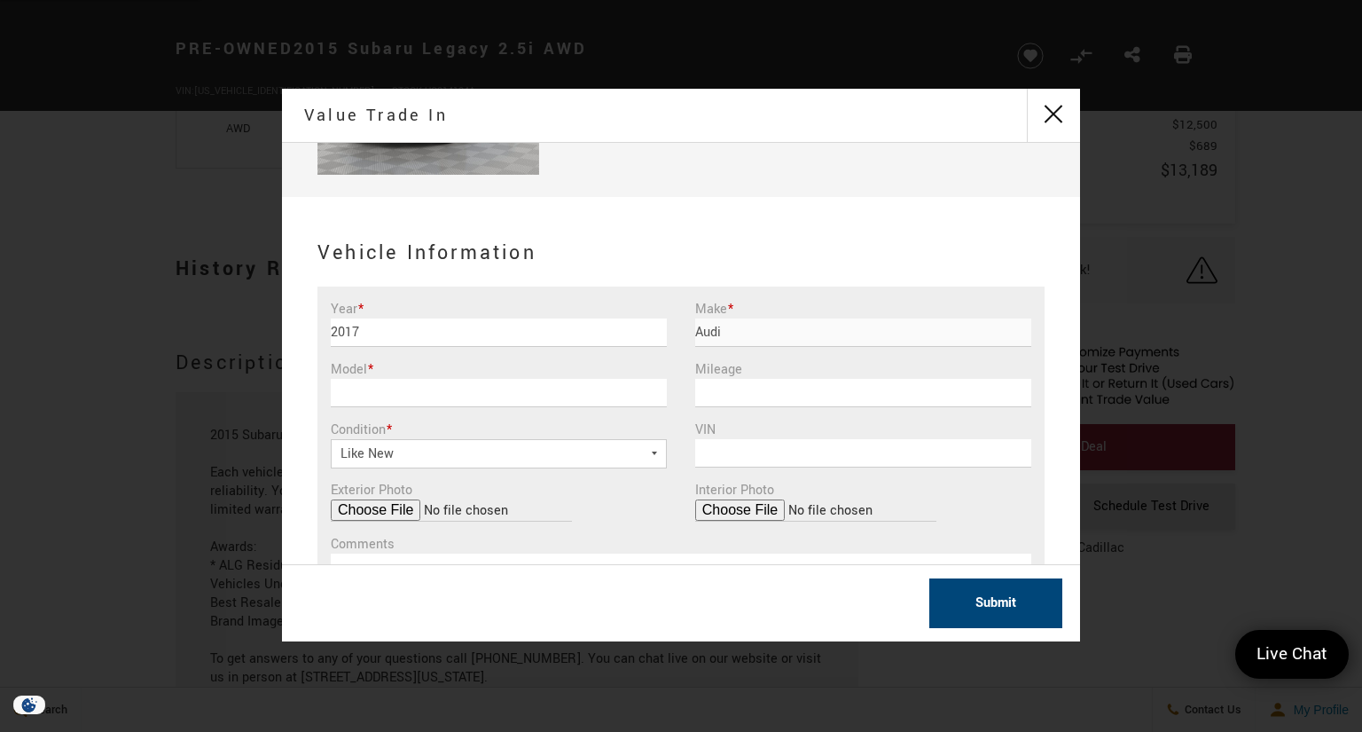
scroll to position [158, 0]
type input "Audi"
click at [472, 390] on input "Model *" at bounding box center [499, 392] width 336 height 28
type input "A8"
click at [719, 393] on input "Mileage" at bounding box center [863, 392] width 336 height 28
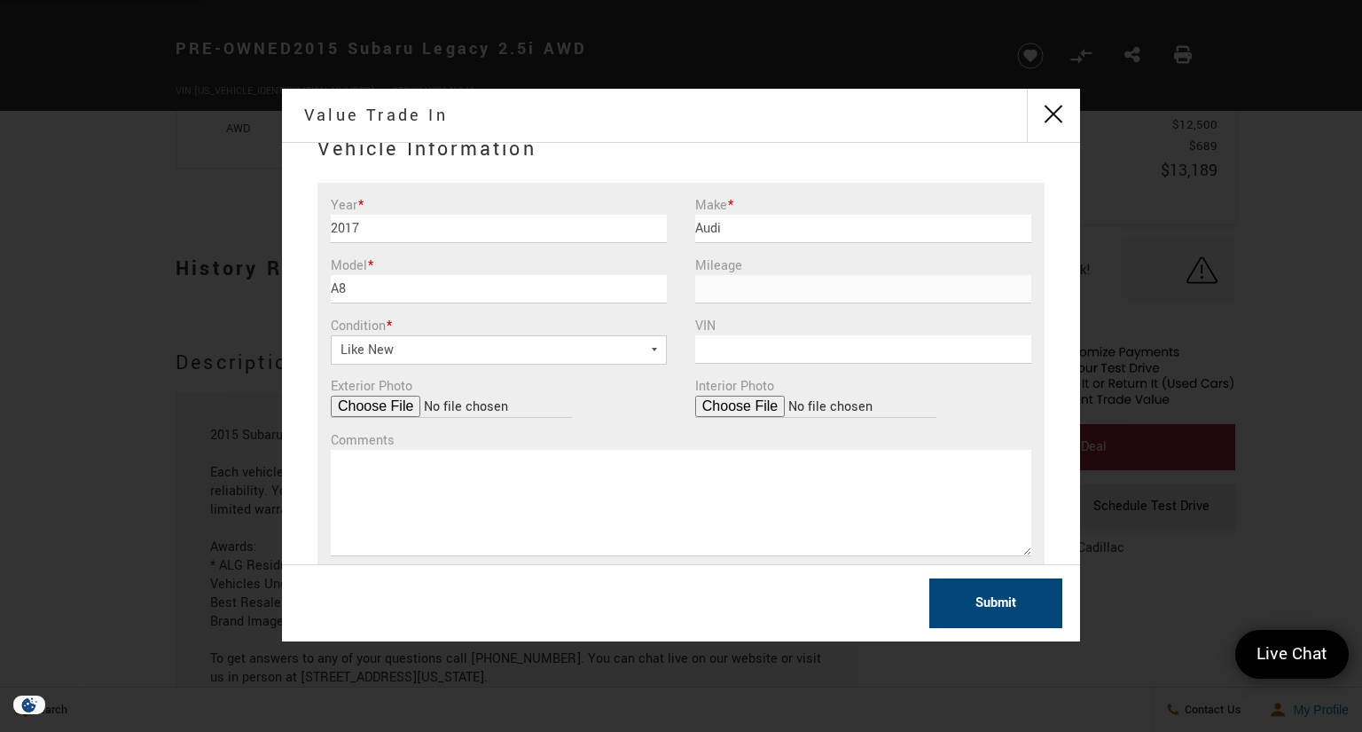
scroll to position [256, 0]
